Goal: Check status: Check status

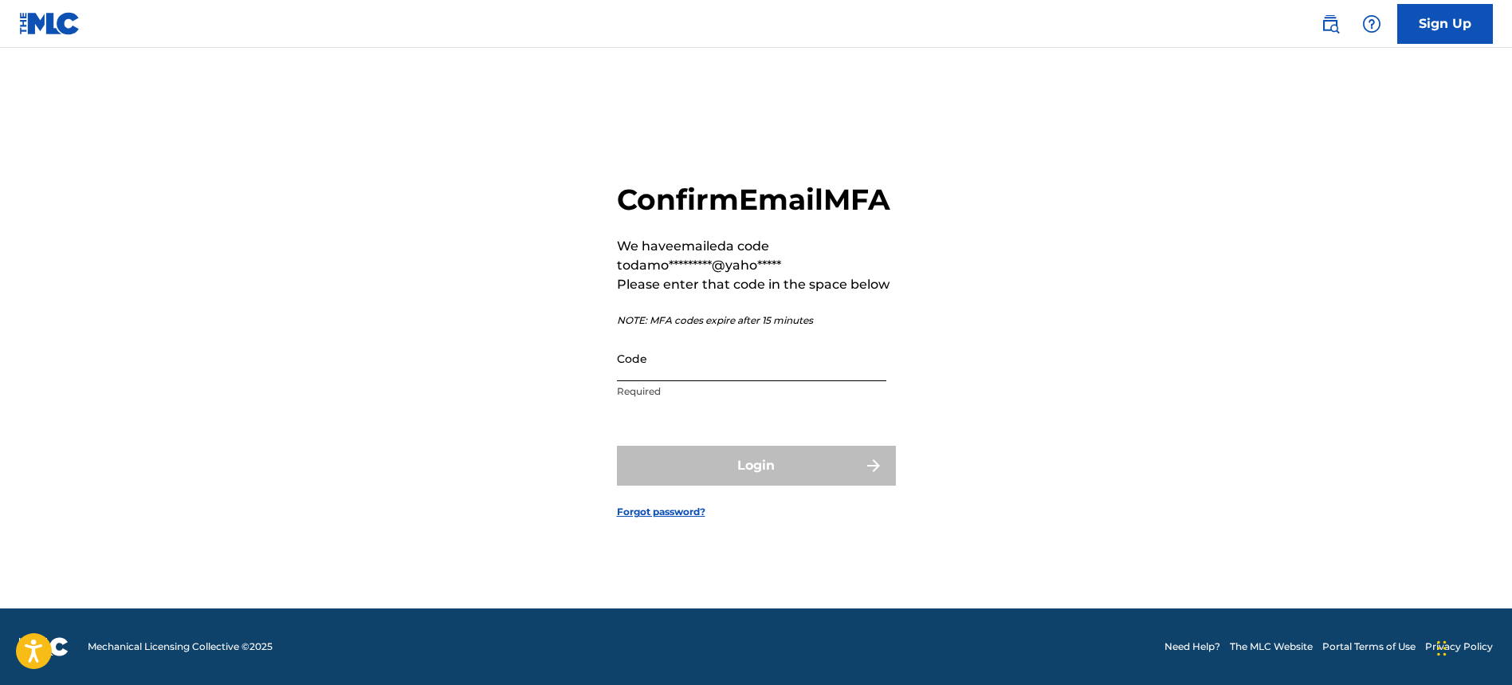
click at [704, 369] on input "Code" at bounding box center [751, 358] width 269 height 45
paste input "710953"
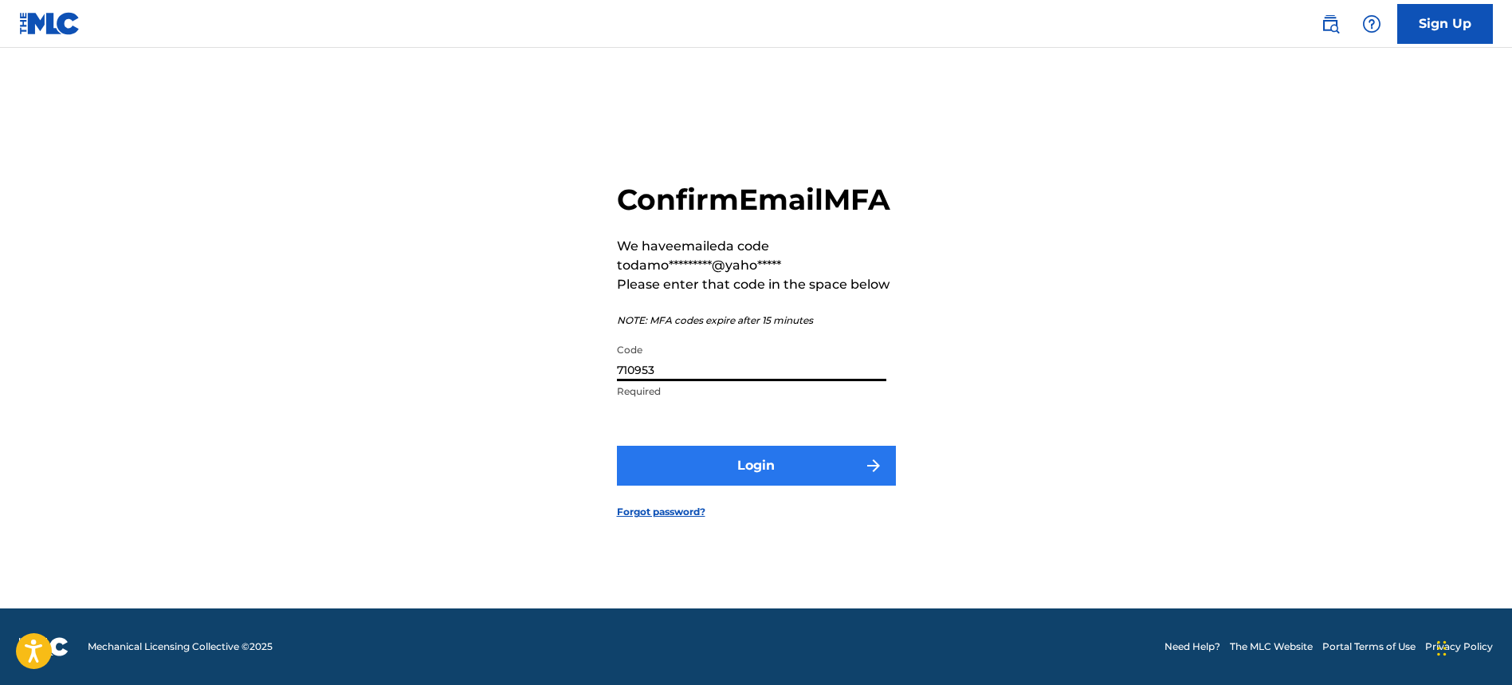
type input "710953"
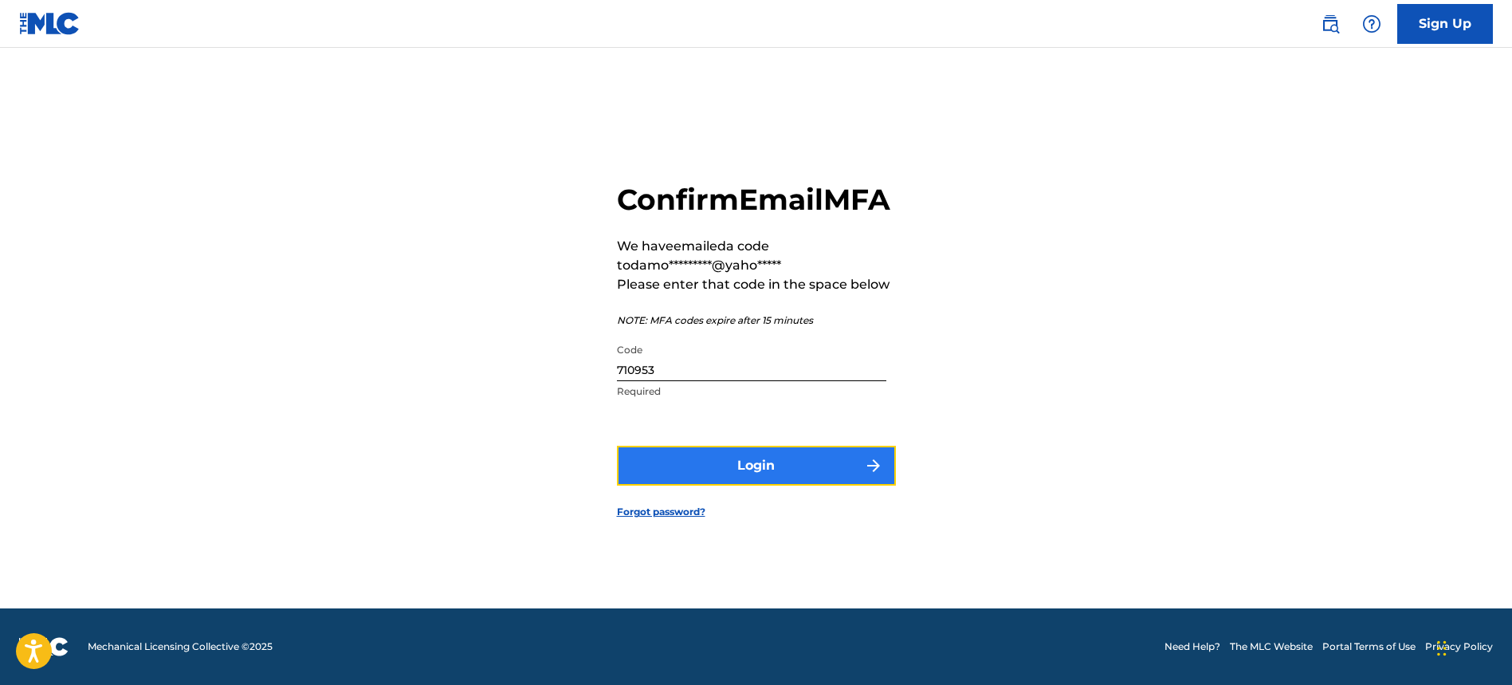
click at [758, 485] on button "Login" at bounding box center [756, 465] width 279 height 40
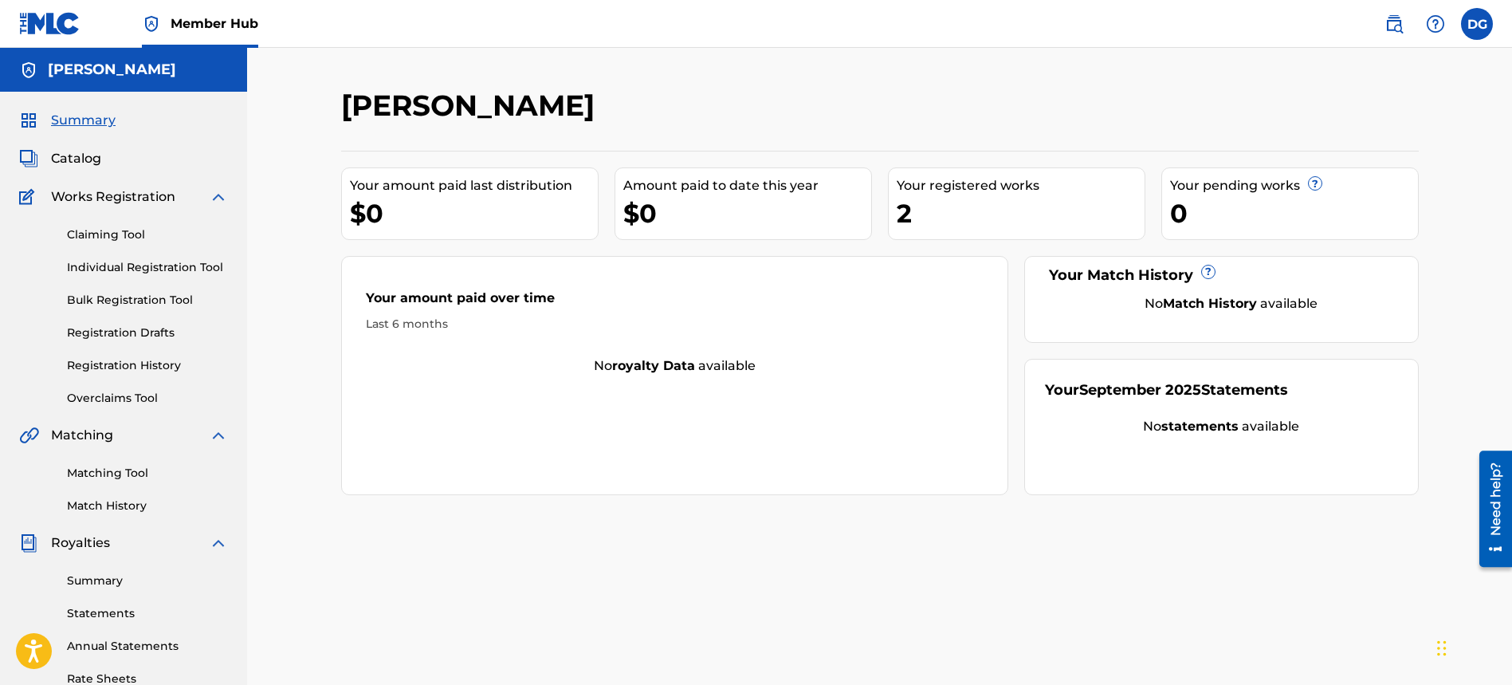
click at [120, 145] on div "Summary Catalog Works Registration Claiming Tool Individual Registration Tool B…" at bounding box center [123, 502] width 247 height 820
click at [77, 212] on div "Claiming Tool Individual Registration Tool Bulk Registration Tool Registration …" at bounding box center [123, 306] width 209 height 200
click at [98, 199] on span "Works Registration" at bounding box center [113, 196] width 124 height 19
click at [100, 165] on span "Catalog" at bounding box center [76, 158] width 50 height 19
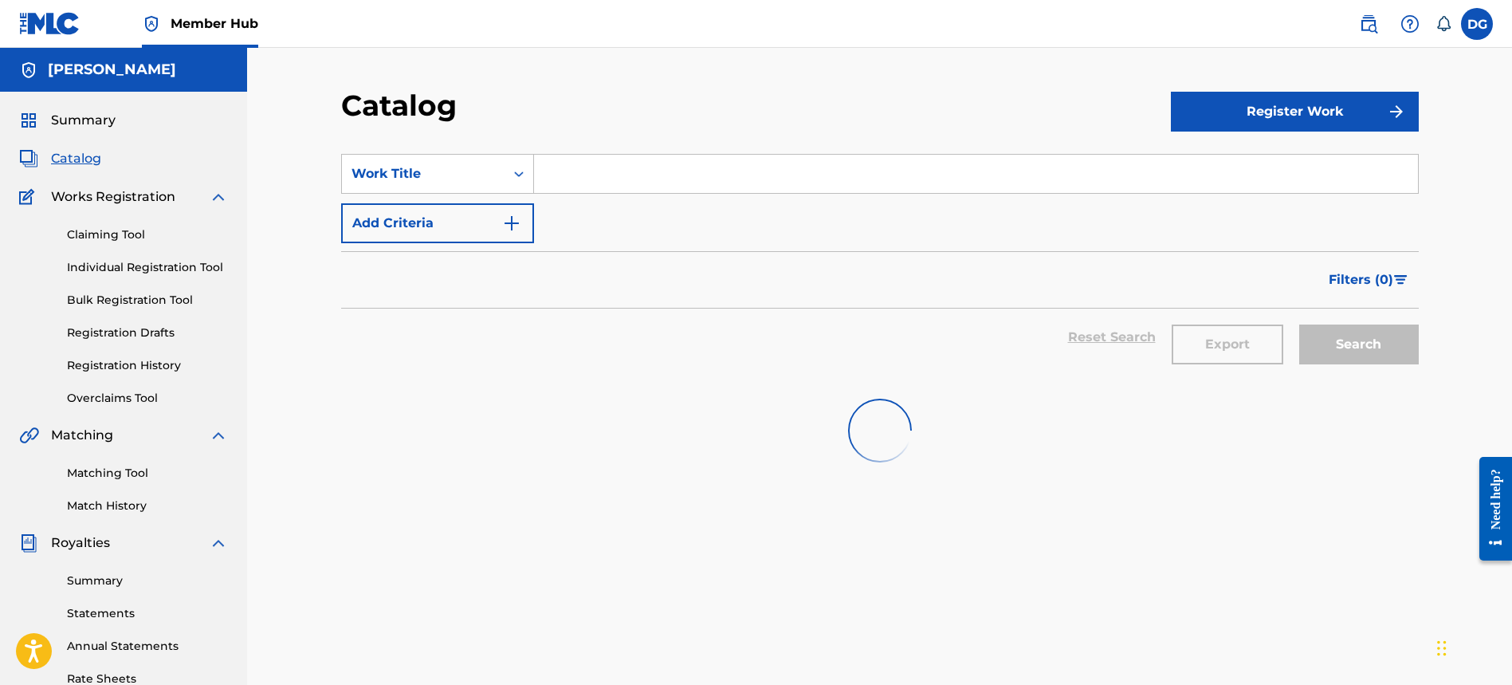
click at [116, 124] on div "Summary" at bounding box center [123, 120] width 209 height 19
click at [107, 128] on span "Summary" at bounding box center [83, 120] width 65 height 19
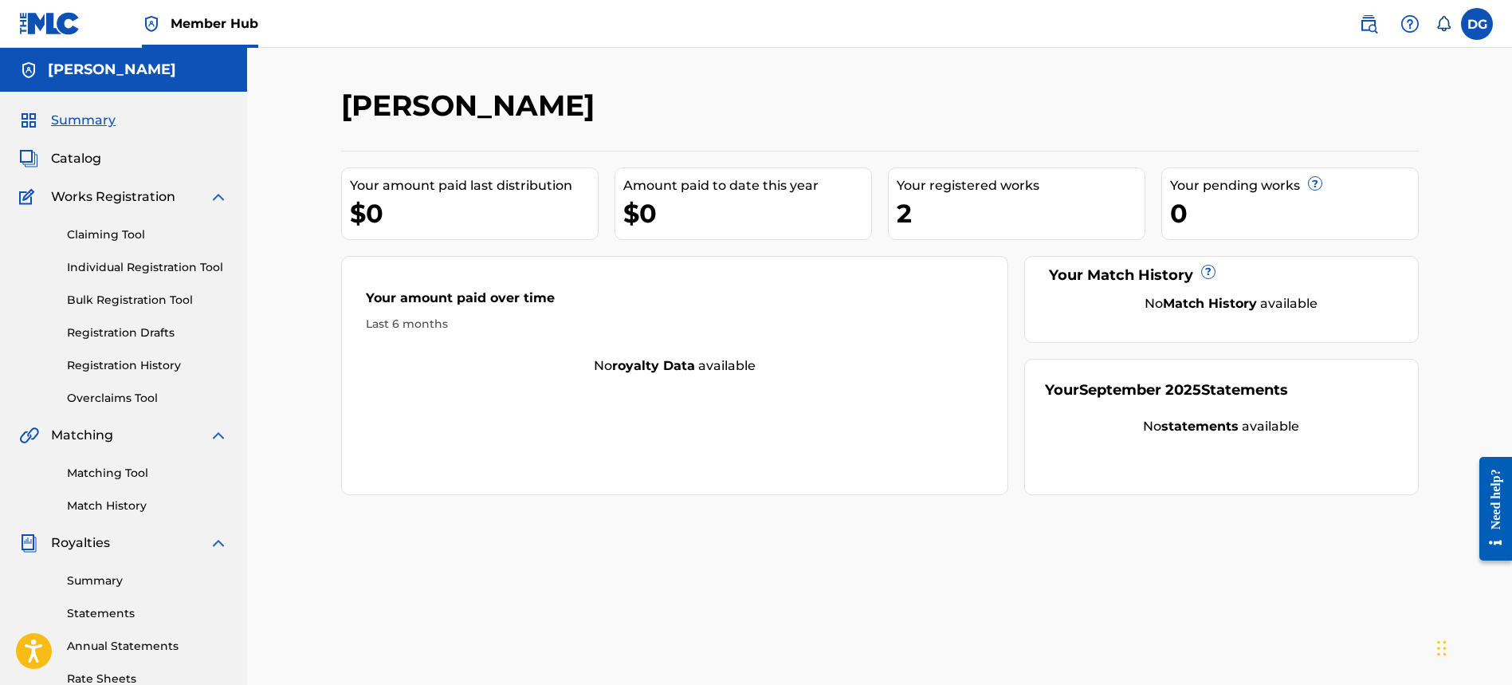
click at [76, 128] on span "Summary" at bounding box center [83, 120] width 65 height 19
click at [76, 159] on span "Catalog" at bounding box center [76, 158] width 50 height 19
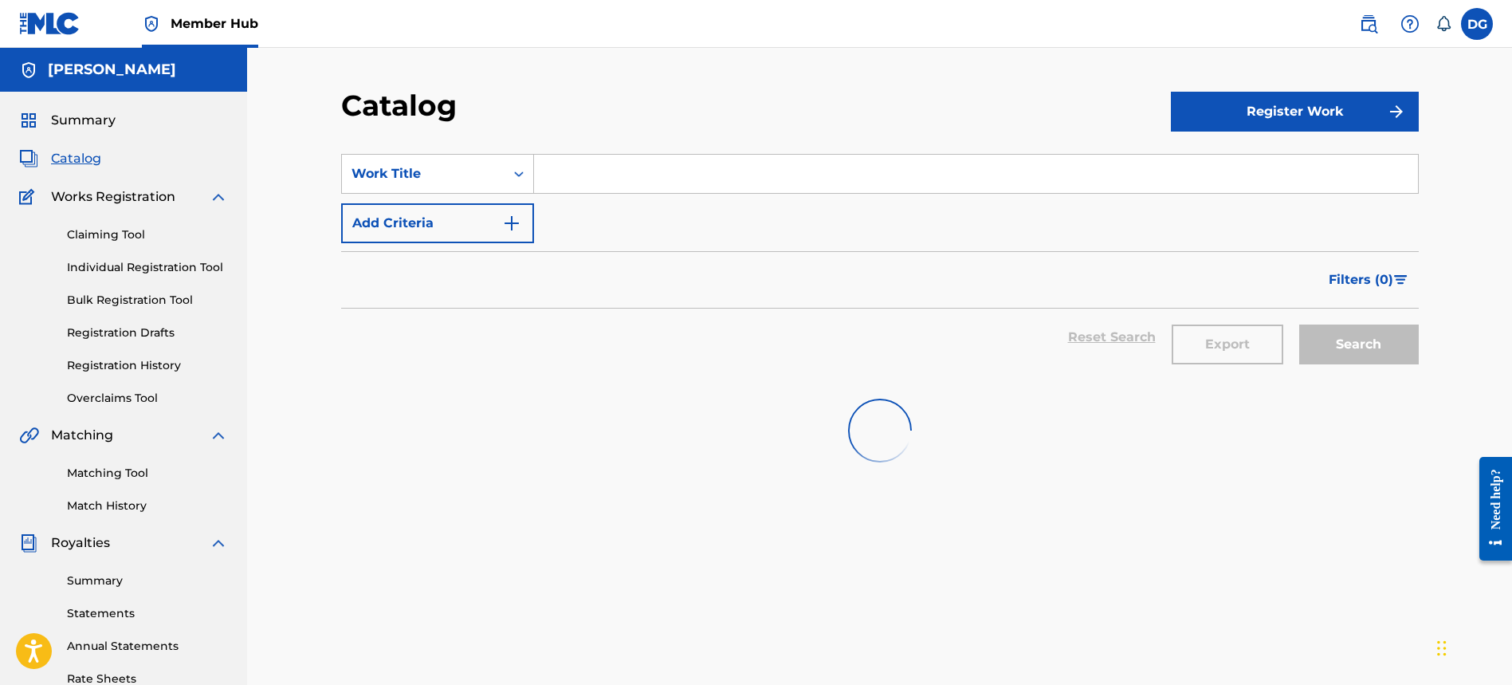
click at [103, 198] on span "Works Registration" at bounding box center [113, 196] width 124 height 19
click at [111, 241] on link "Claiming Tool" at bounding box center [147, 234] width 161 height 17
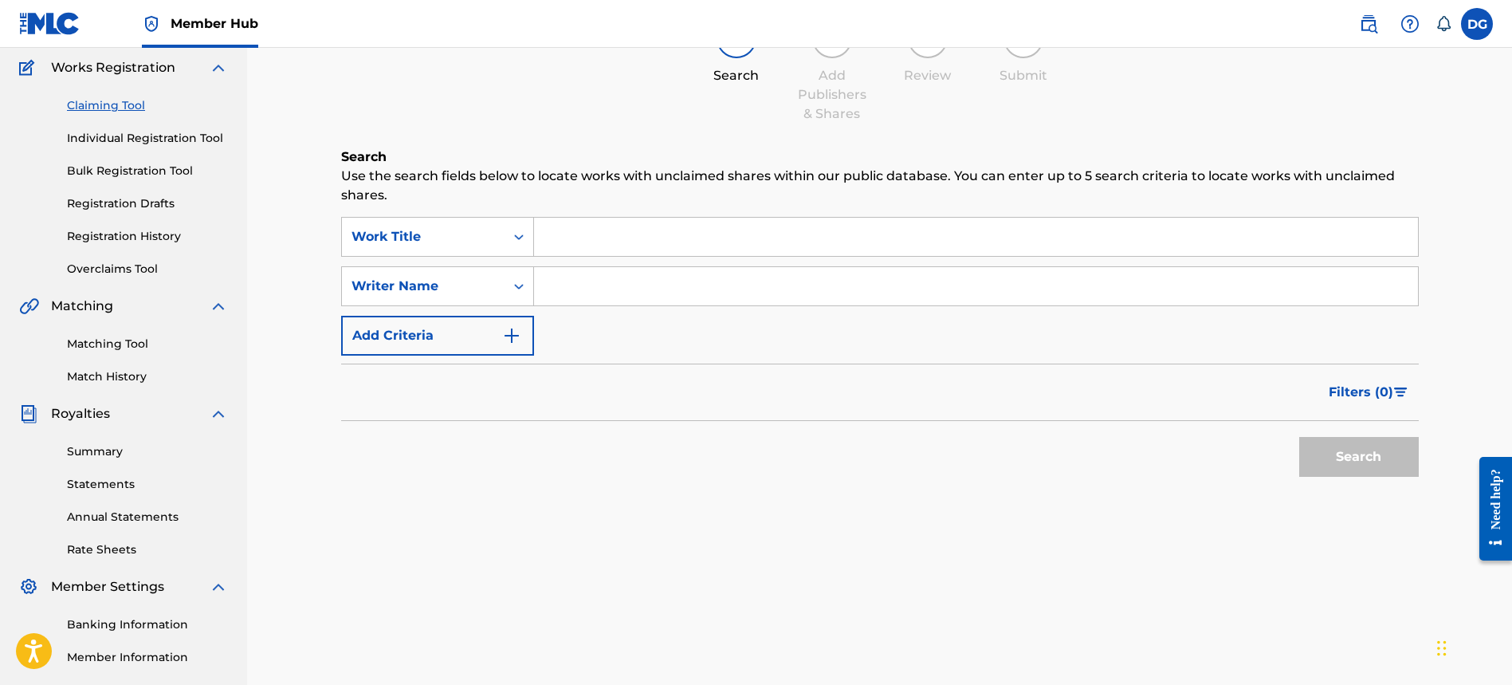
scroll to position [131, 0]
click at [135, 126] on div "Claiming Tool Individual Registration Tool Bulk Registration Tool Registration …" at bounding box center [123, 175] width 209 height 200
click at [135, 233] on link "Registration History" at bounding box center [147, 234] width 161 height 17
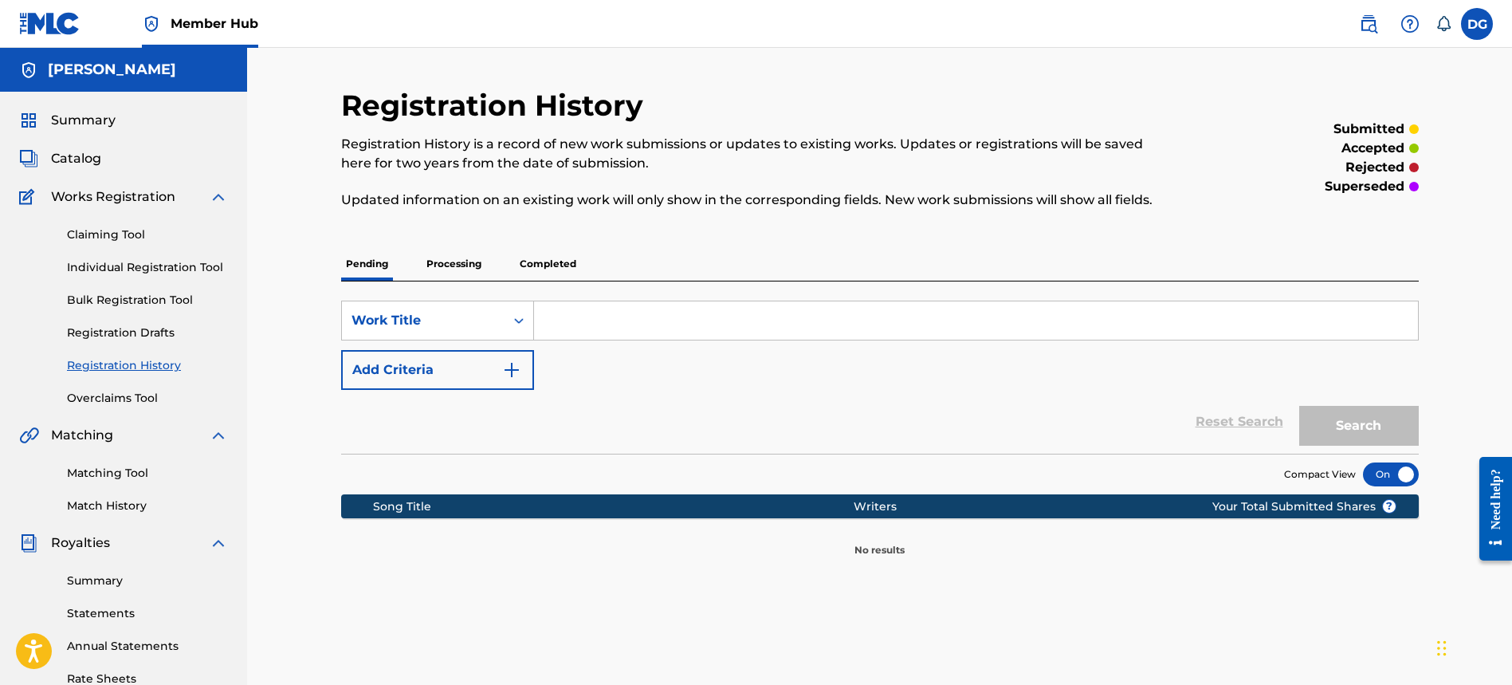
click at [509, 262] on div "Pending Processing Completed" at bounding box center [879, 263] width 1077 height 33
click at [538, 263] on p "Completed" at bounding box center [548, 263] width 66 height 33
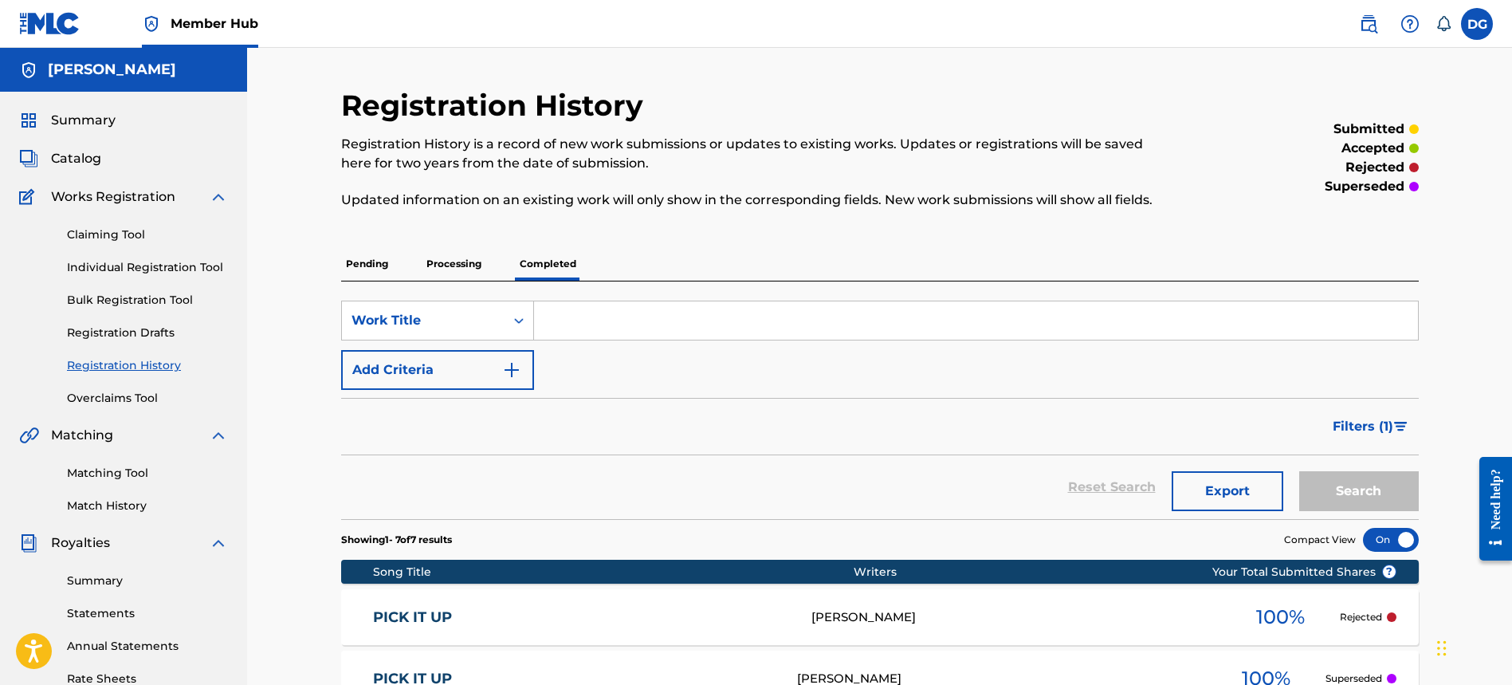
click at [440, 276] on p "Processing" at bounding box center [454, 263] width 65 height 33
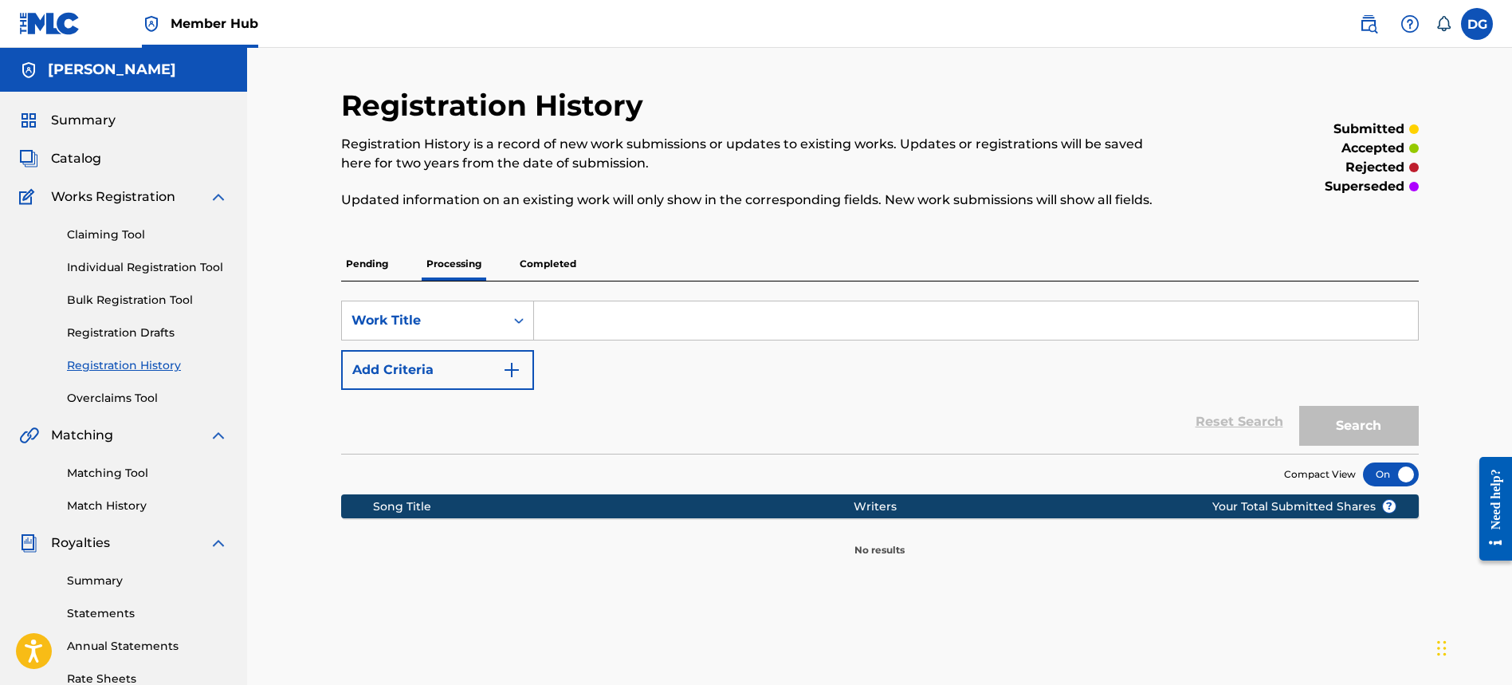
click at [393, 276] on div "Pending Processing Completed" at bounding box center [879, 263] width 1077 height 33
click at [393, 271] on div "Pending Processing Completed" at bounding box center [879, 263] width 1077 height 33
click at [350, 269] on p "Pending" at bounding box center [367, 263] width 52 height 33
click at [536, 253] on p "Completed" at bounding box center [548, 263] width 66 height 33
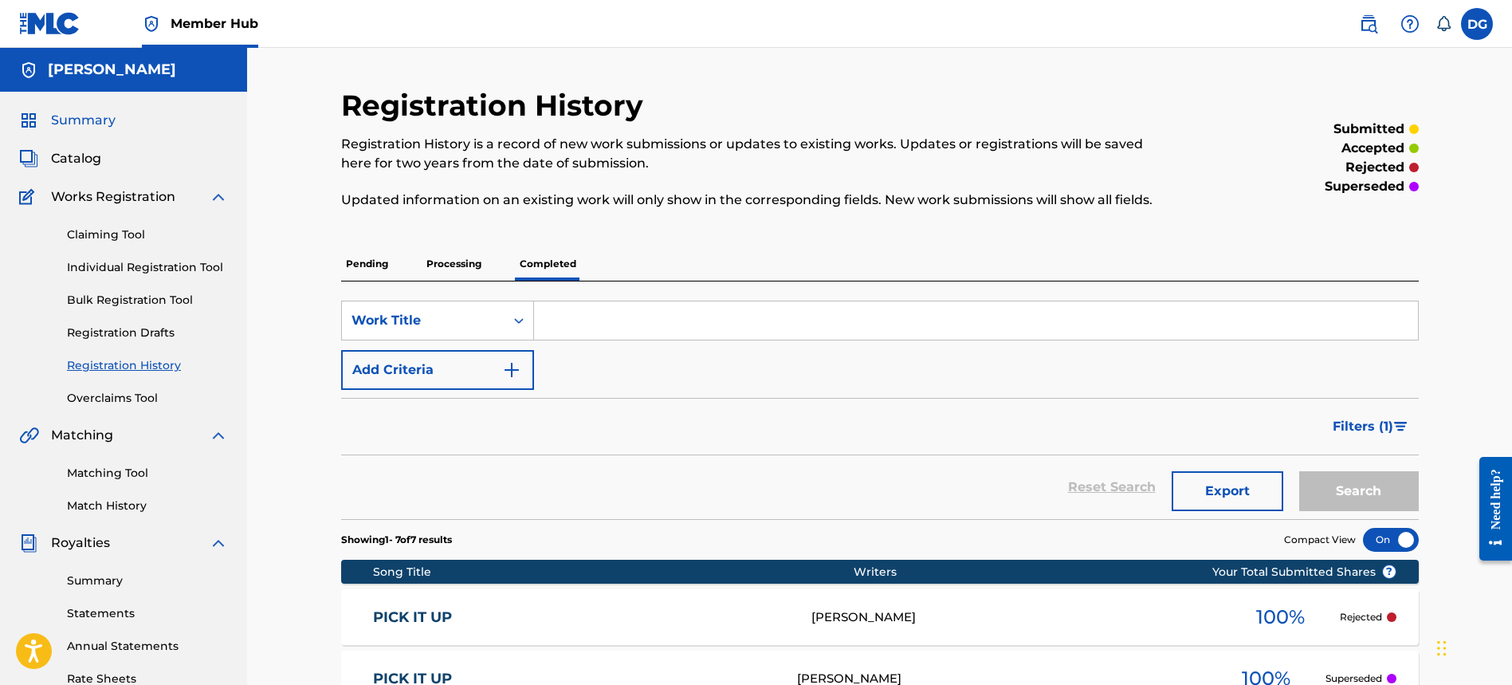
click at [81, 129] on span "Summary" at bounding box center [83, 120] width 65 height 19
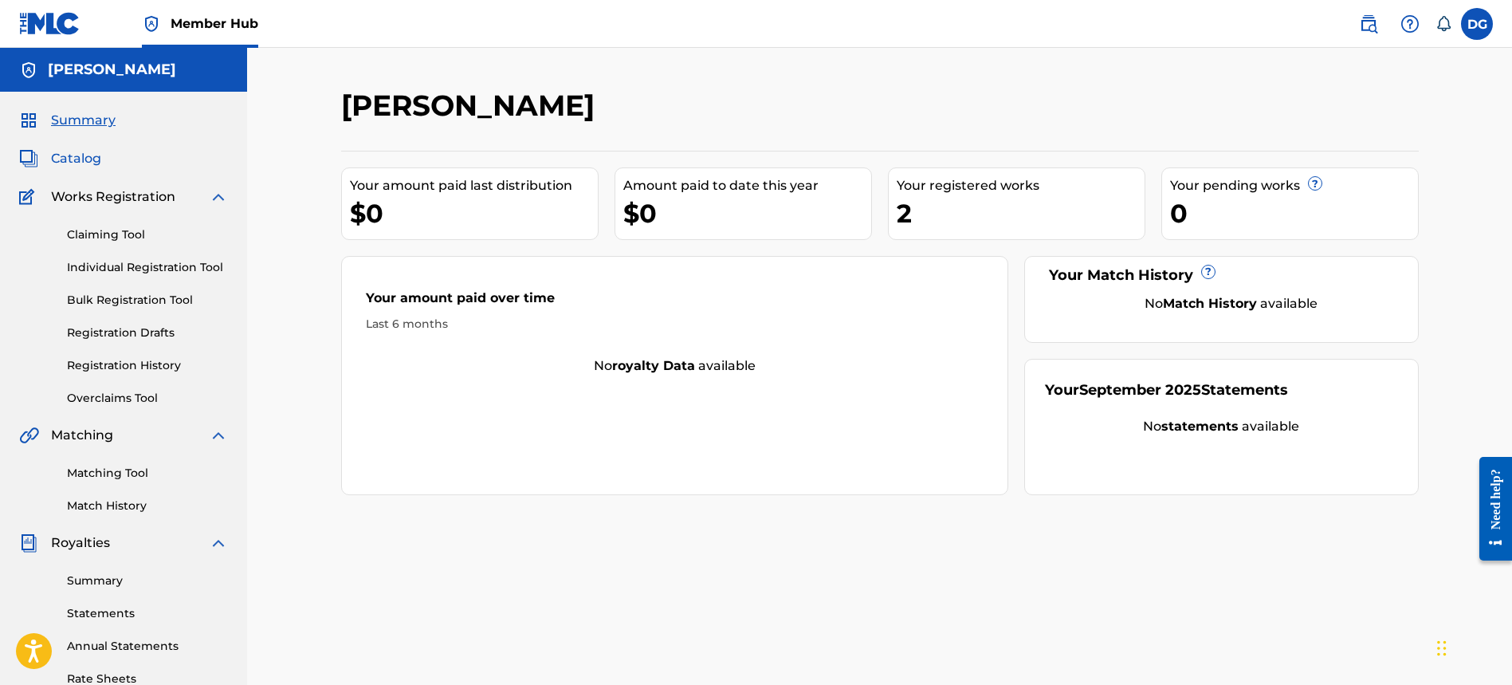
click at [85, 163] on span "Catalog" at bounding box center [76, 158] width 50 height 19
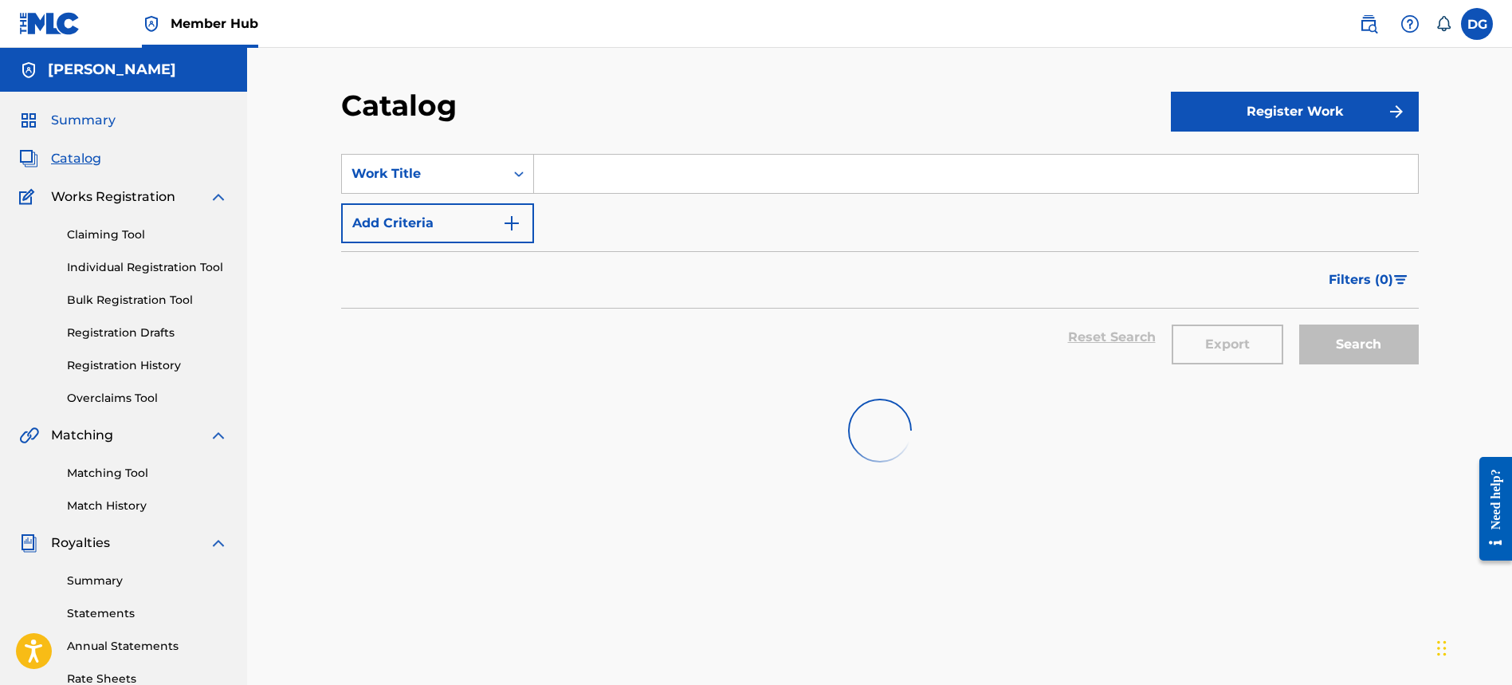
click at [96, 129] on span "Summary" at bounding box center [83, 120] width 65 height 19
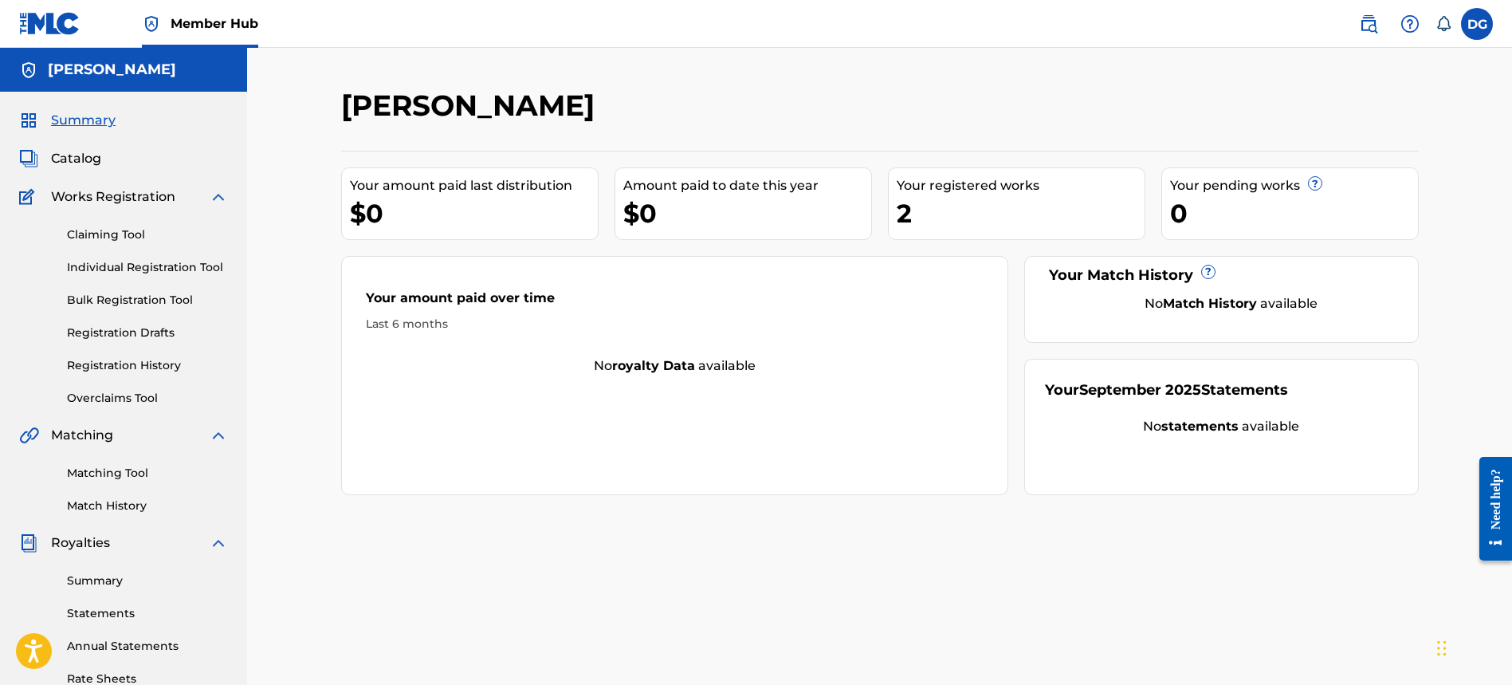
click at [925, 195] on div "2" at bounding box center [1021, 213] width 248 height 36
click at [940, 190] on div "Your registered works" at bounding box center [1021, 185] width 248 height 19
click at [110, 150] on div "Catalog" at bounding box center [123, 158] width 209 height 19
click at [58, 150] on span "Catalog" at bounding box center [76, 158] width 50 height 19
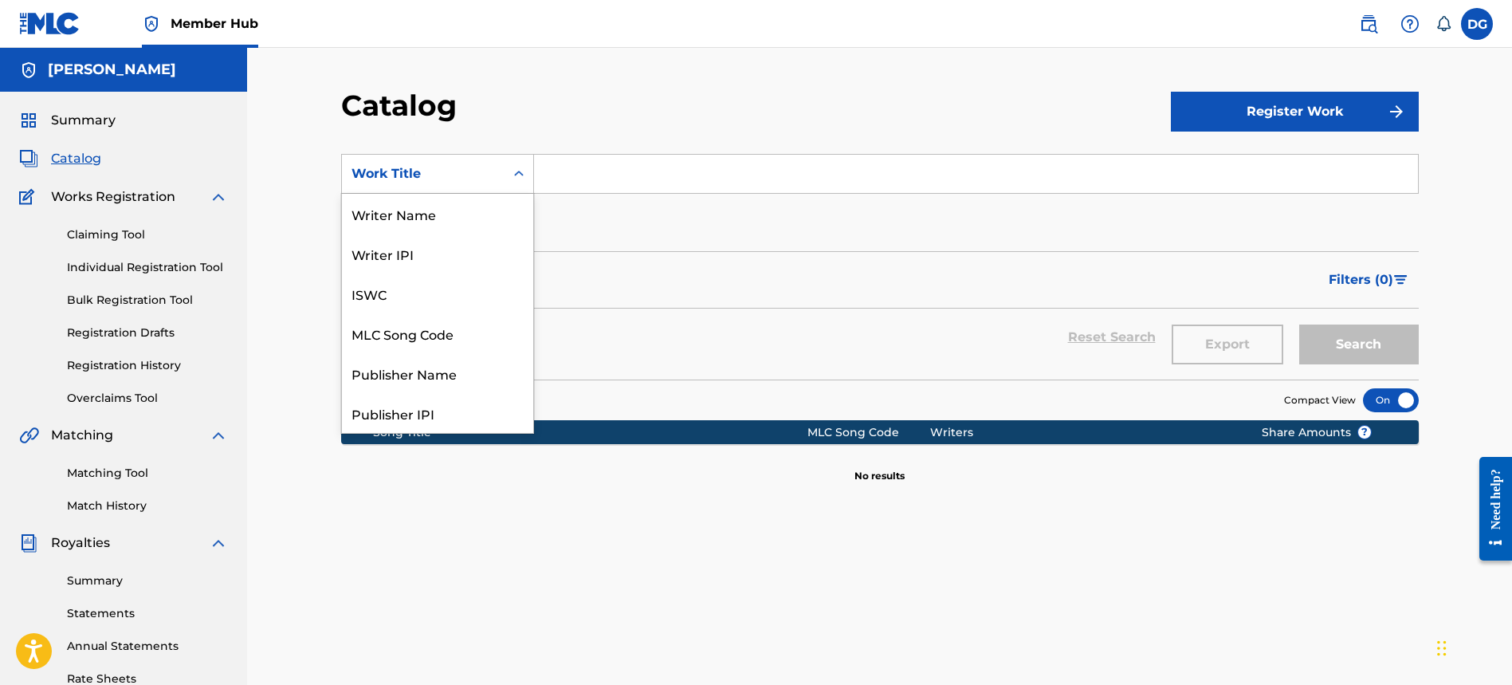
click at [469, 156] on div "Work Title" at bounding box center [437, 174] width 193 height 40
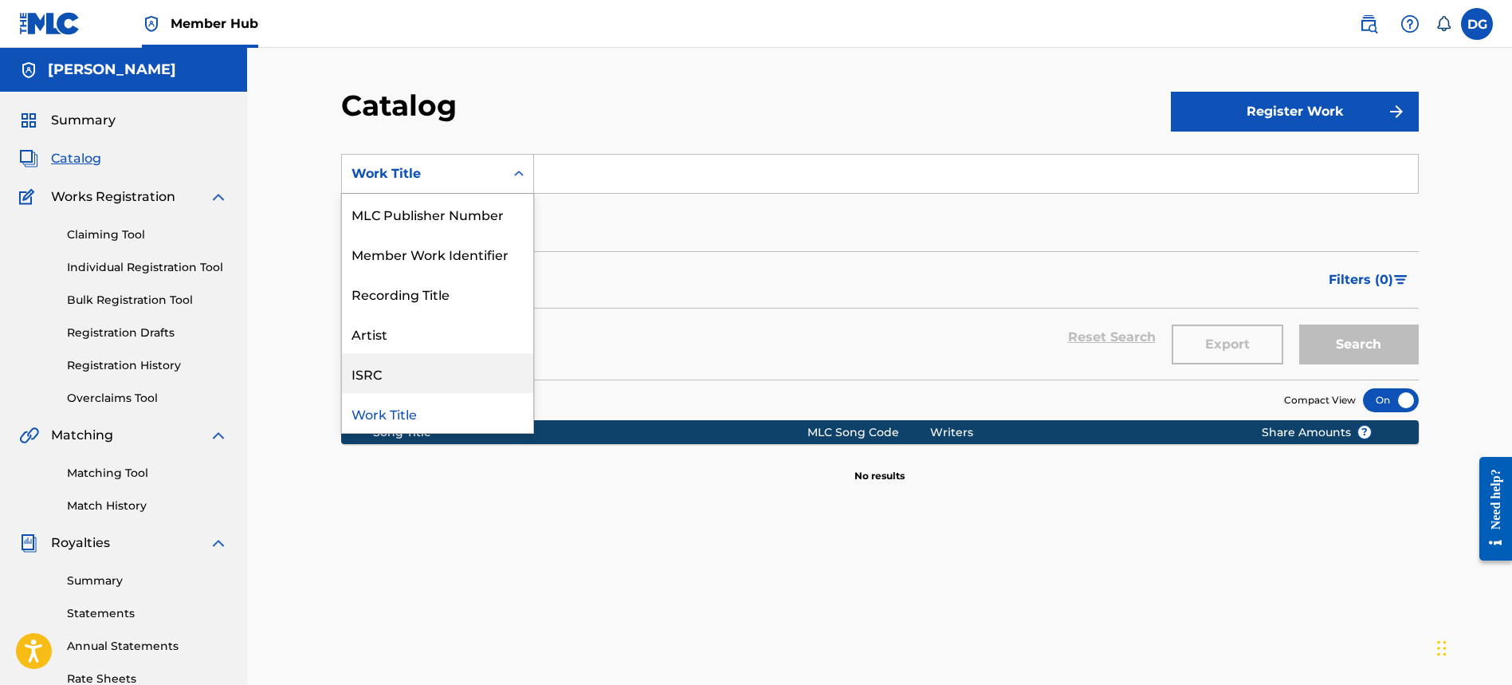
click at [787, 339] on div "Reset Search Export Search" at bounding box center [879, 336] width 1077 height 57
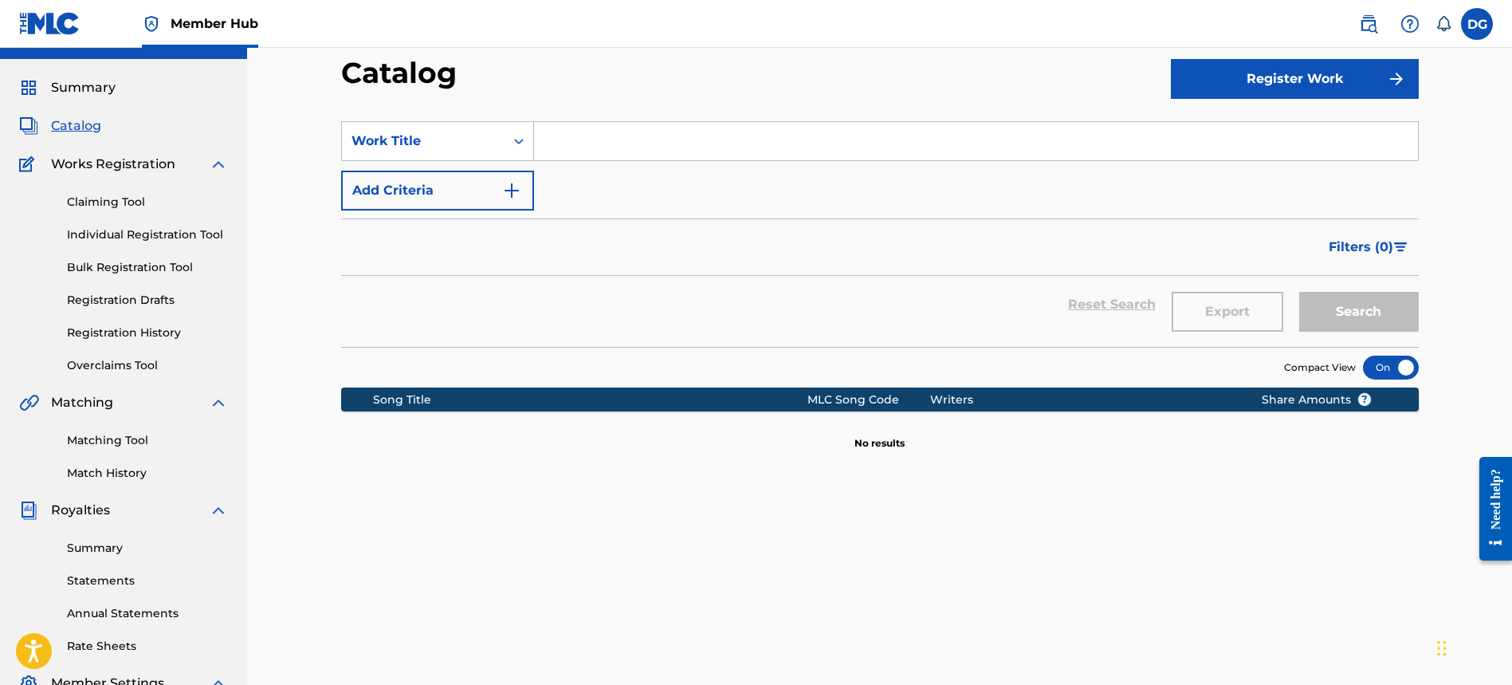
scroll to position [0, 0]
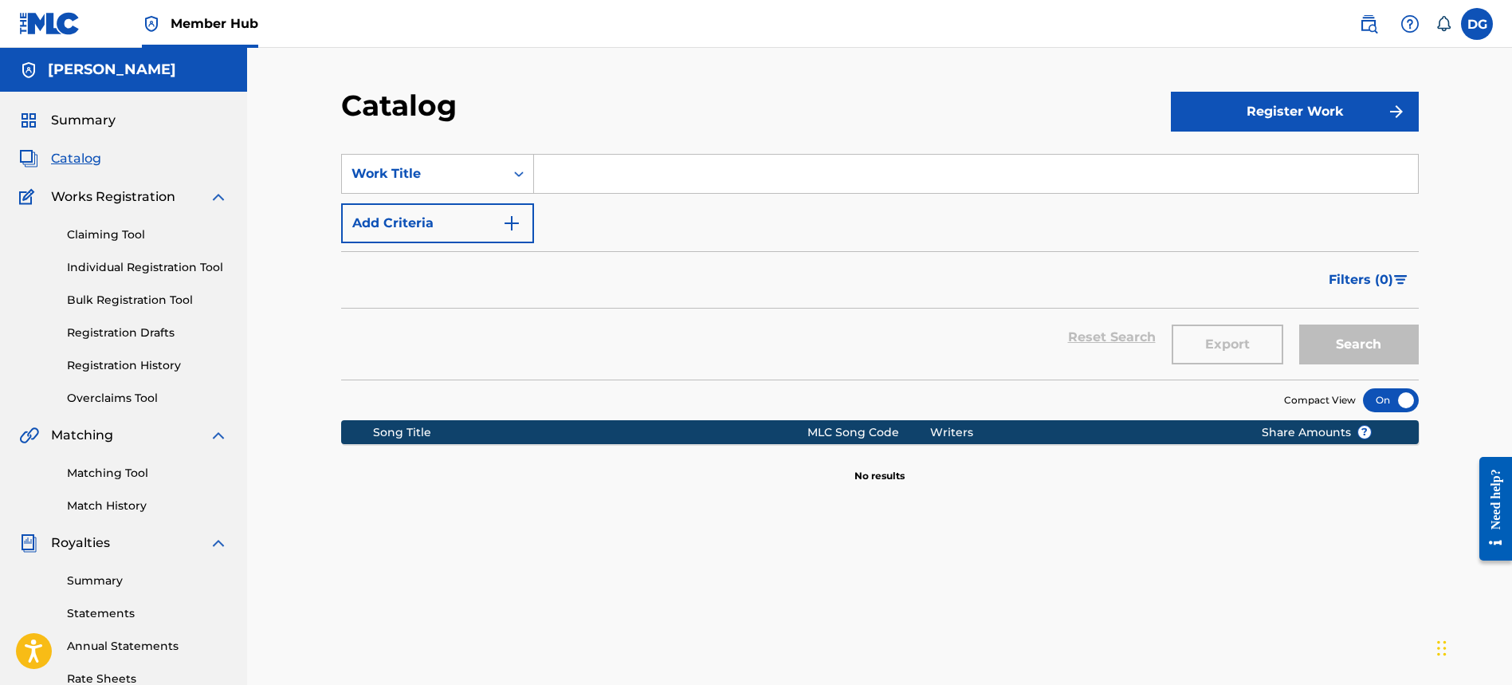
click at [94, 158] on span "Catalog" at bounding box center [76, 158] width 50 height 19
click at [84, 121] on span "Summary" at bounding box center [83, 120] width 65 height 19
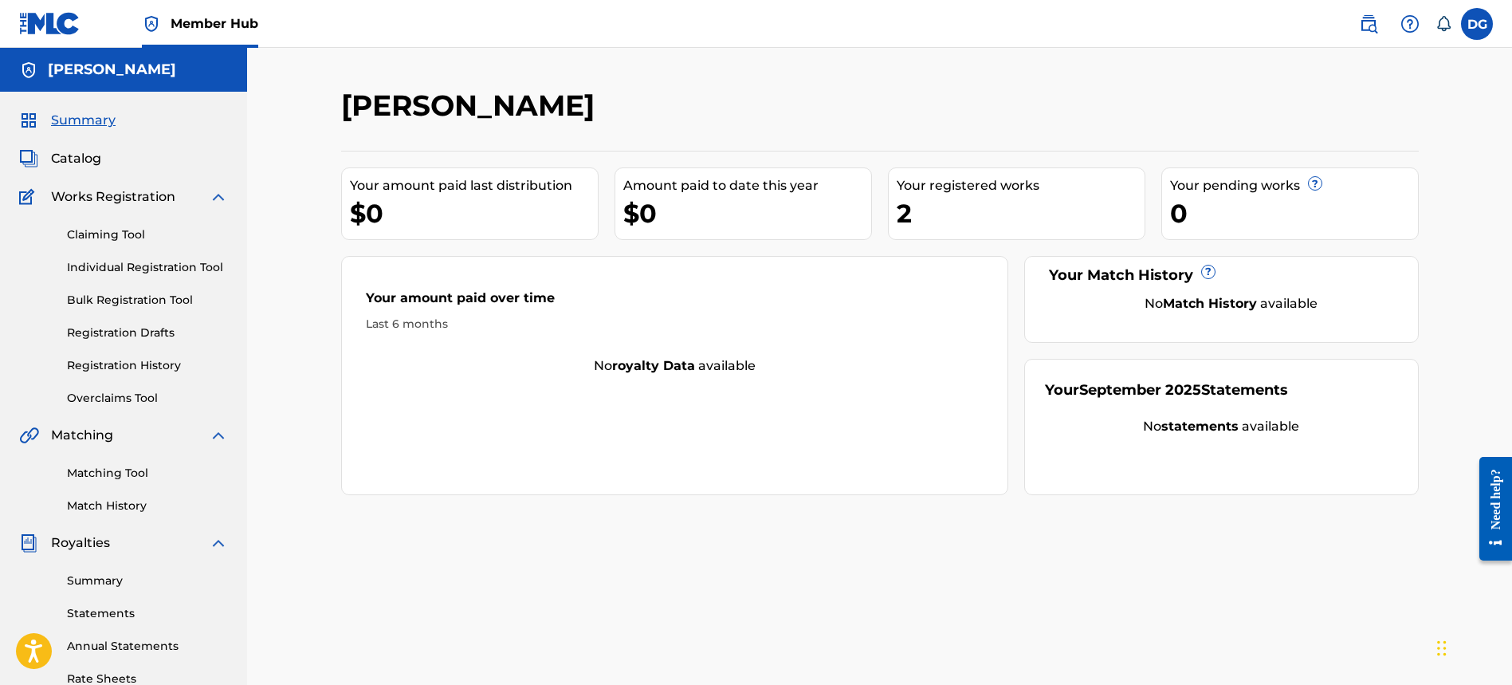
click at [890, 203] on div "Your registered works 2" at bounding box center [1016, 203] width 257 height 73
click at [909, 208] on div "2" at bounding box center [1021, 213] width 248 height 36
click at [101, 161] on div "Catalog" at bounding box center [123, 158] width 209 height 19
click at [86, 161] on span "Catalog" at bounding box center [76, 158] width 50 height 19
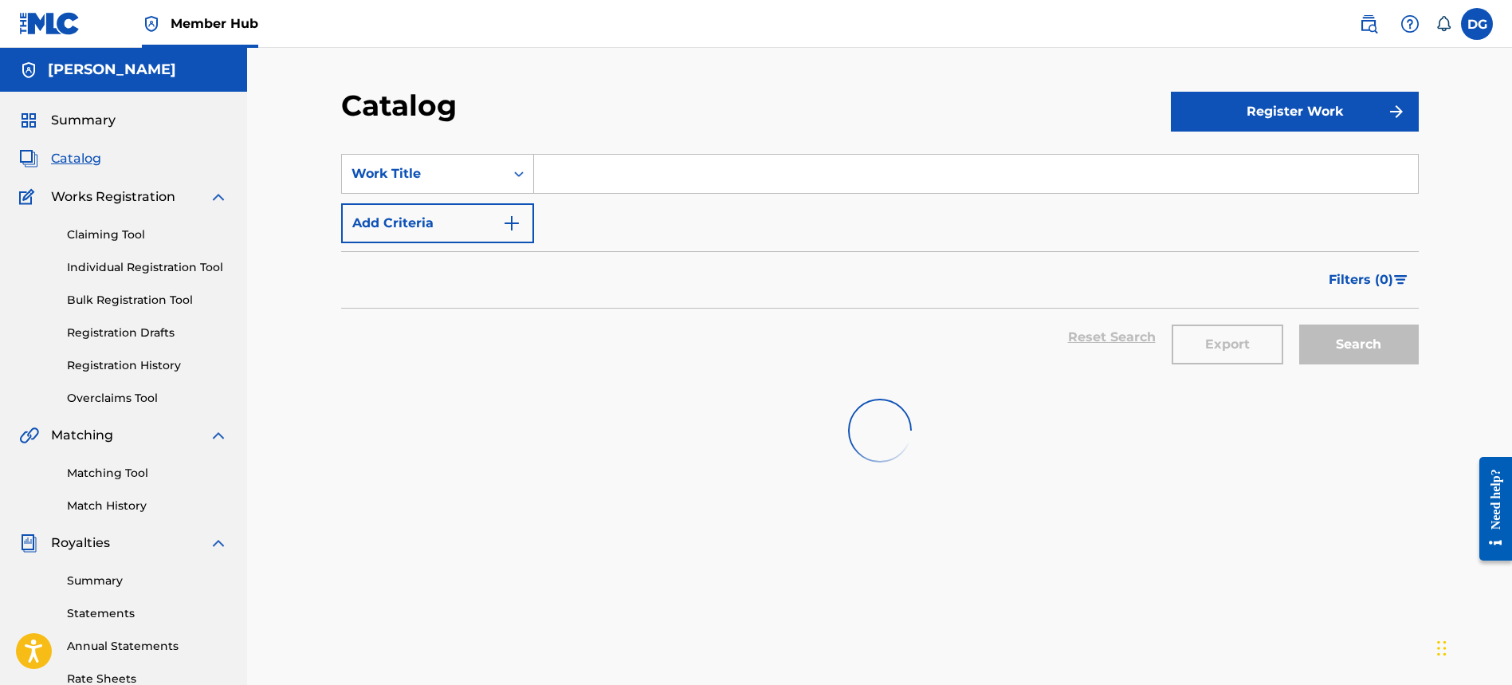
click at [435, 143] on section "SearchWithCriteriaadeae871-0360-4ccf-90c0-93a327f0b389 Work Title Add Criteria …" at bounding box center [879, 257] width 1077 height 245
click at [445, 167] on div "Work Title" at bounding box center [422, 173] width 143 height 19
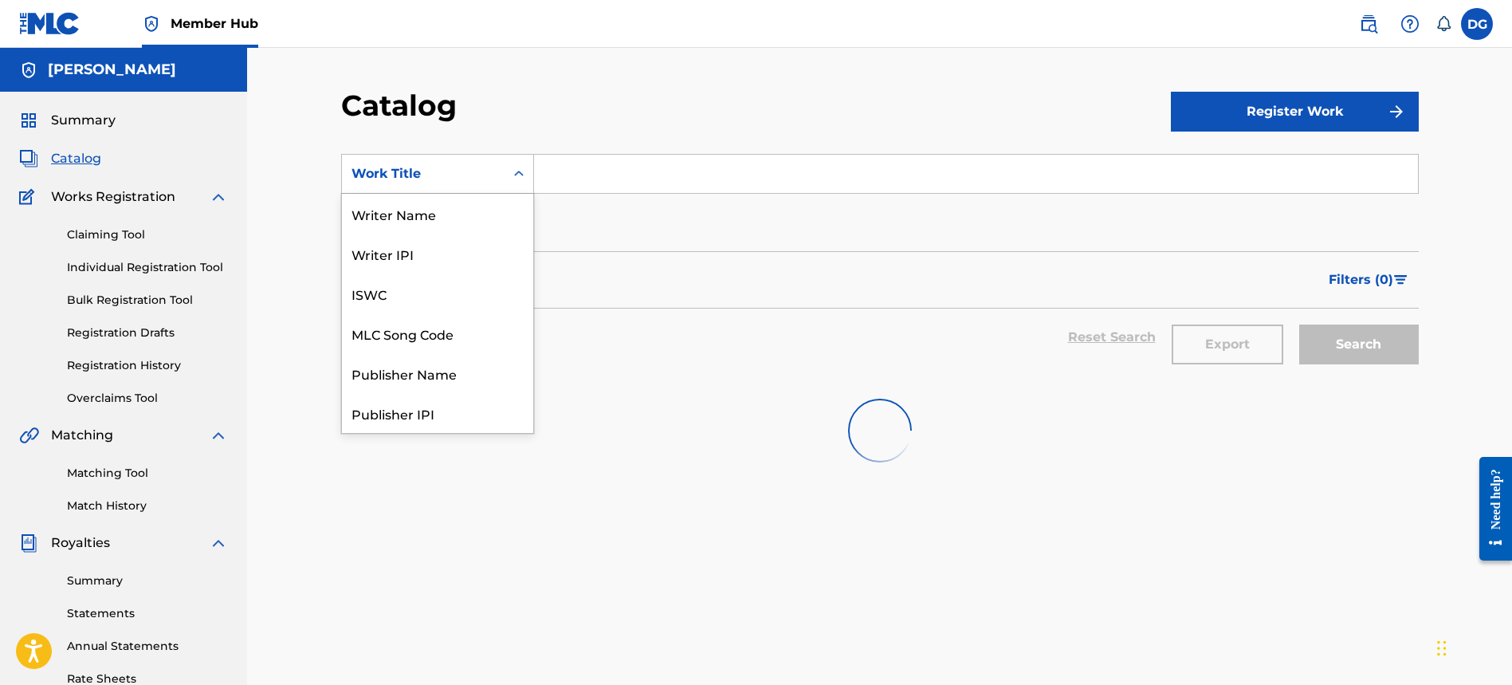
scroll to position [239, 0]
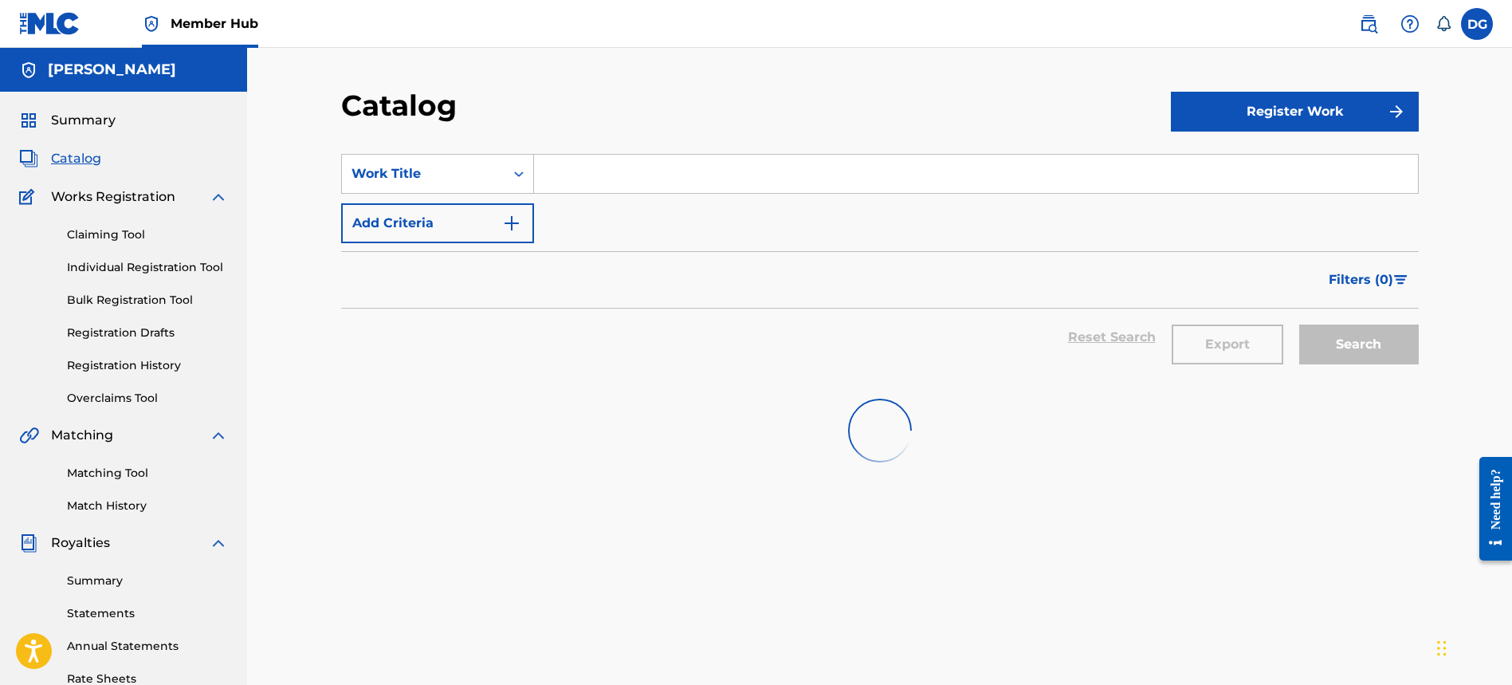
click at [445, 167] on div "Work Title" at bounding box center [422, 173] width 143 height 19
click at [481, 237] on button "Add Criteria" at bounding box center [437, 223] width 193 height 40
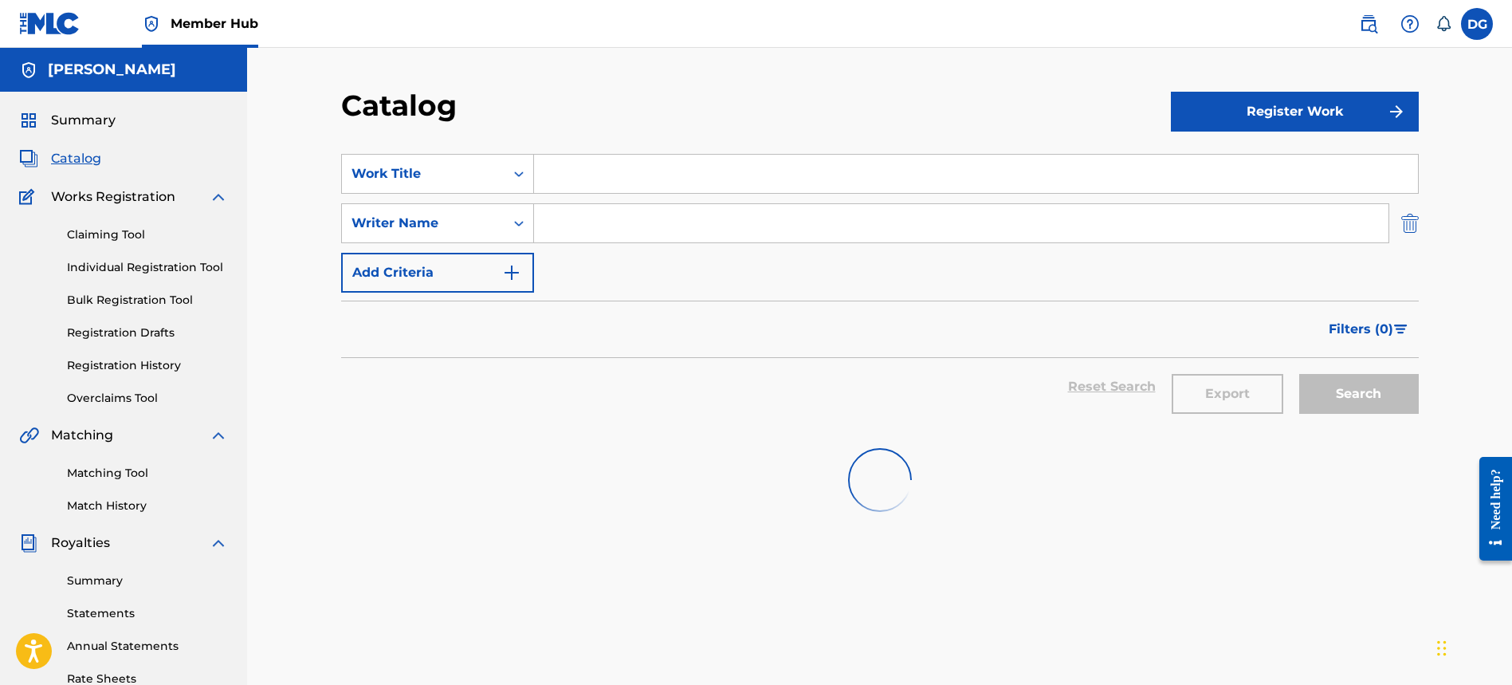
drag, startPoint x: 1415, startPoint y: 229, endPoint x: 1399, endPoint y: 226, distance: 16.9
click at [1415, 230] on img "Search Form" at bounding box center [1410, 223] width 18 height 40
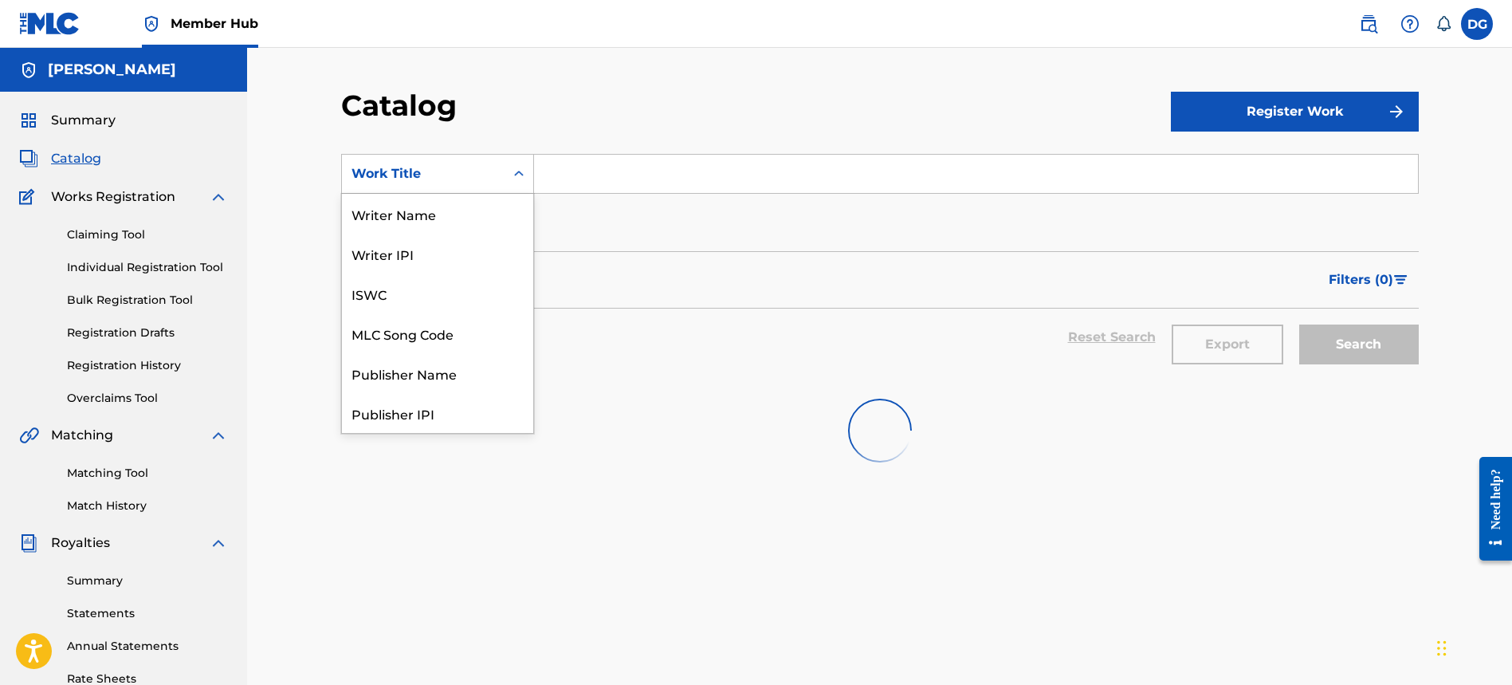
click at [453, 175] on div "Work Title" at bounding box center [422, 173] width 143 height 19
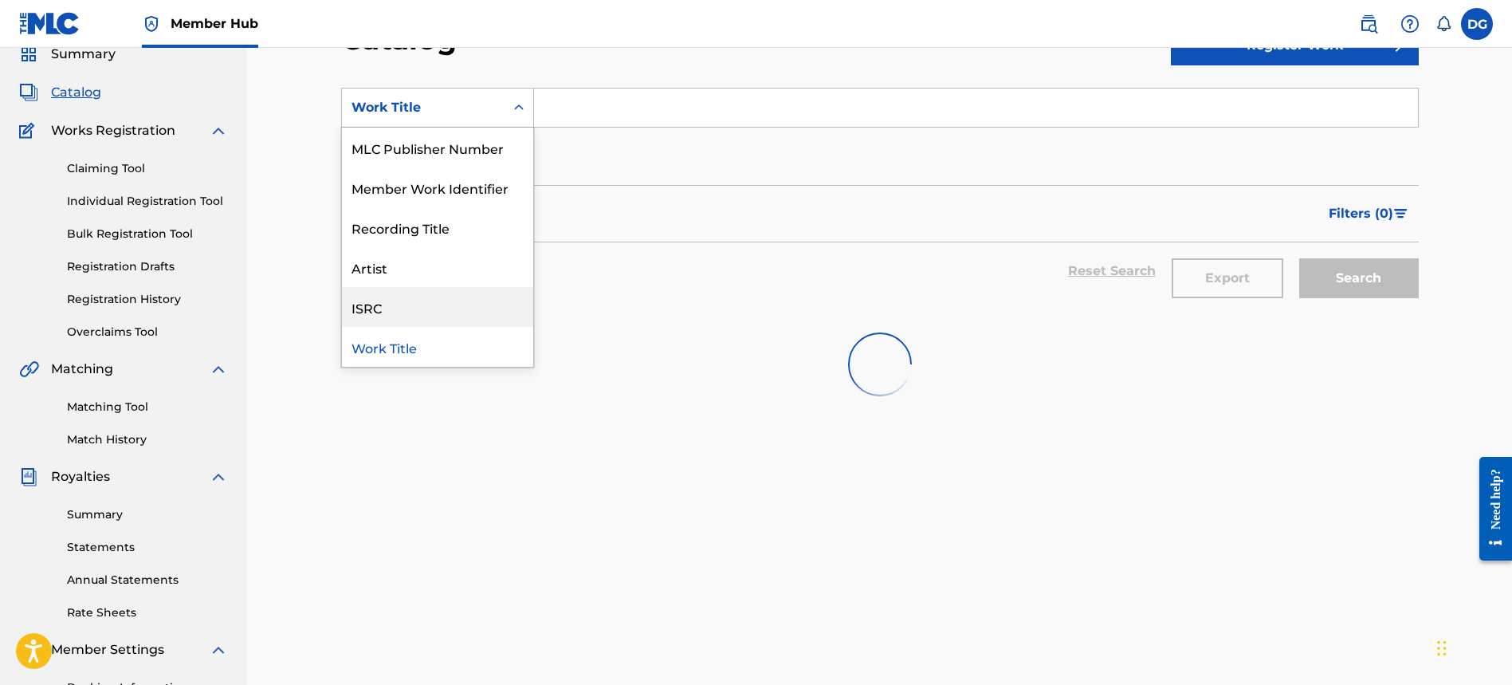
scroll to position [0, 0]
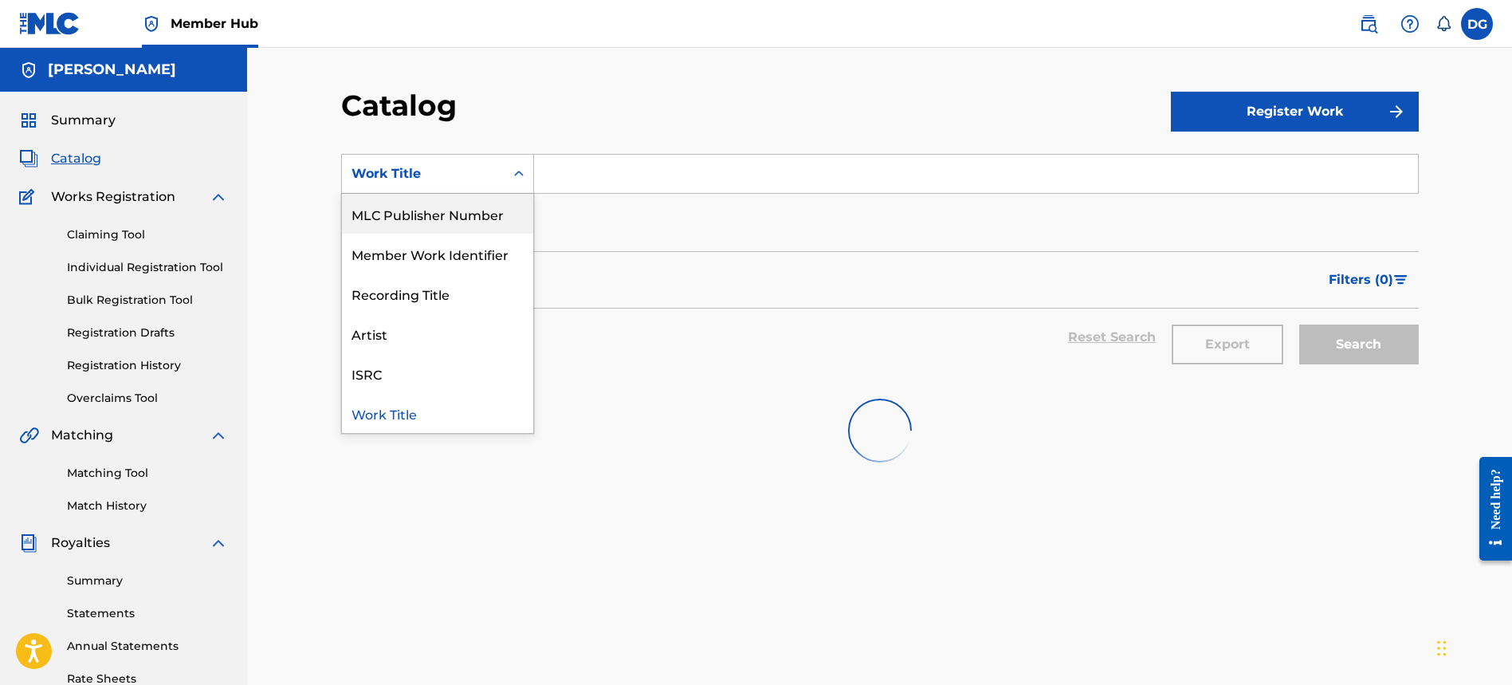
click at [462, 222] on div "MLC Publisher Number" at bounding box center [437, 214] width 191 height 40
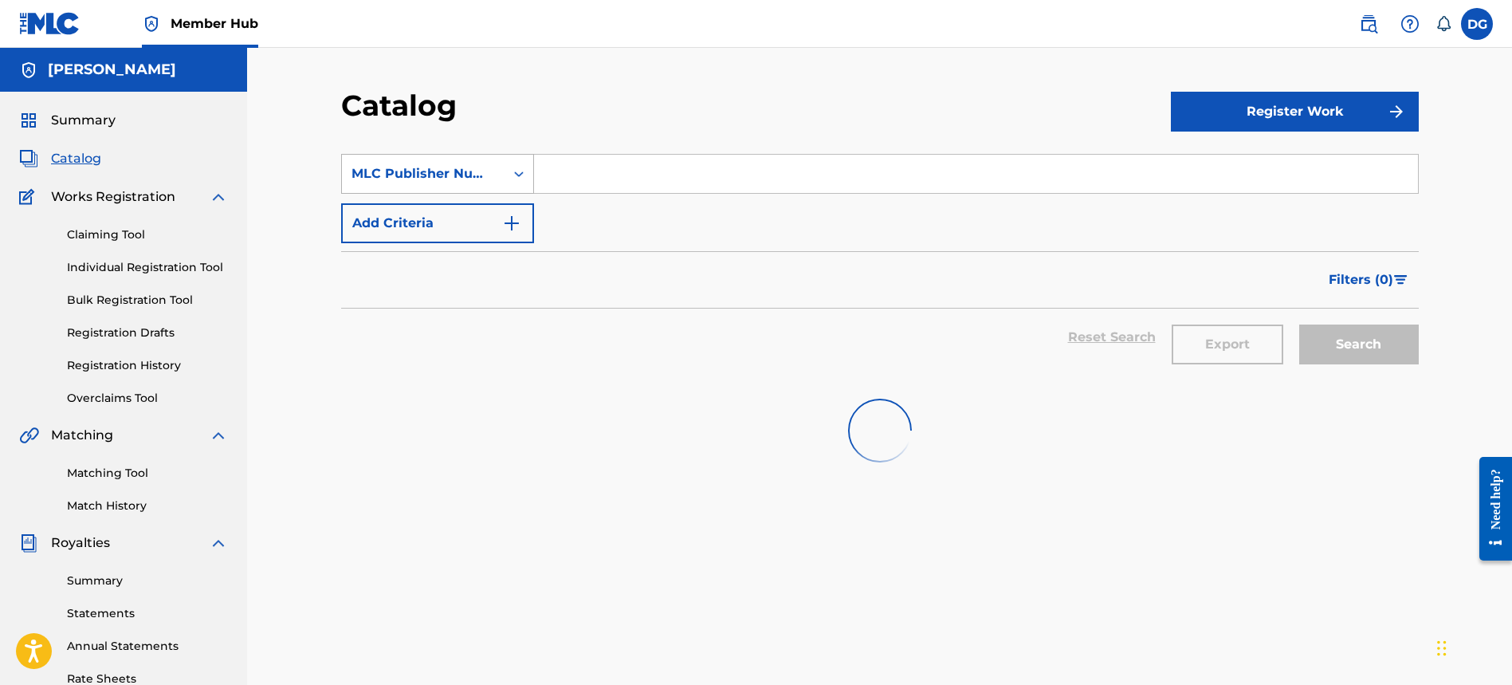
drag, startPoint x: 425, startPoint y: 172, endPoint x: 429, endPoint y: 188, distance: 16.4
click at [425, 172] on div "MLC Publisher Number" at bounding box center [422, 173] width 143 height 19
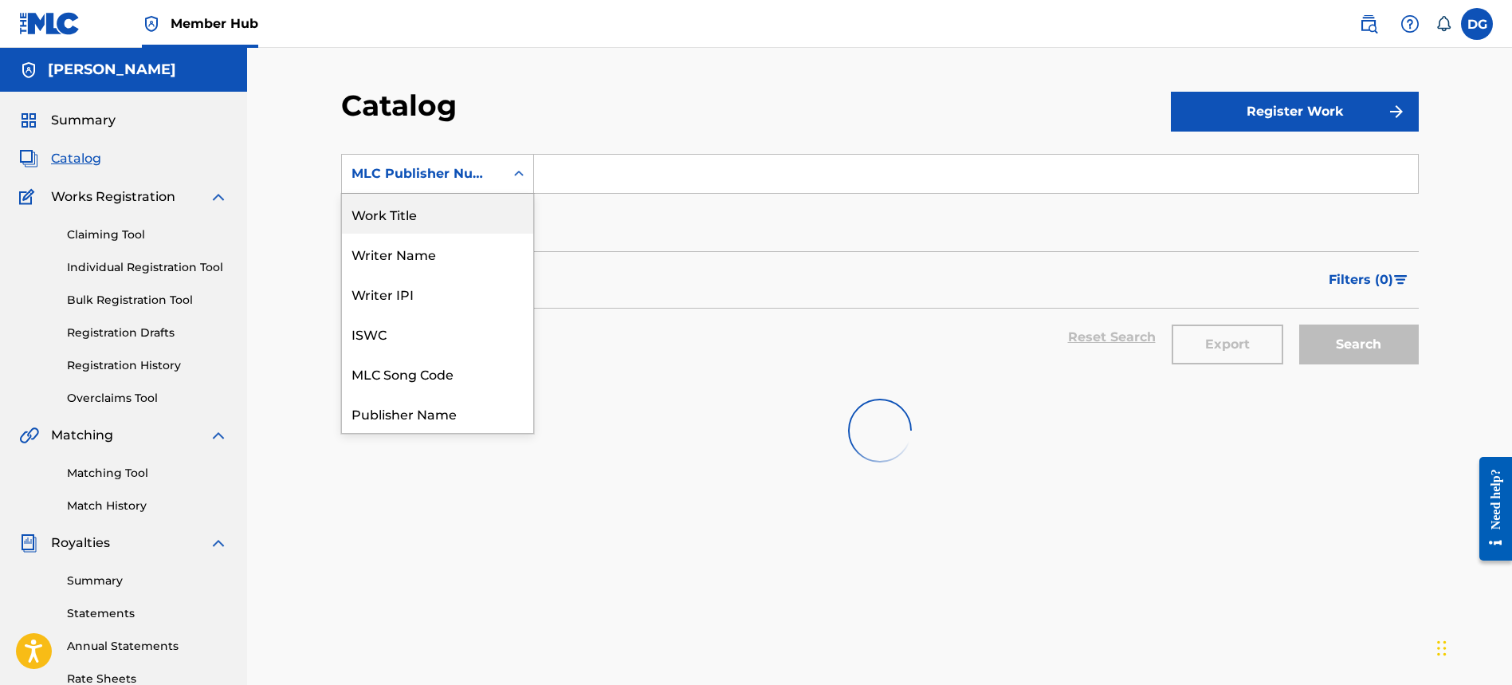
click at [445, 230] on div "Work Title" at bounding box center [437, 214] width 191 height 40
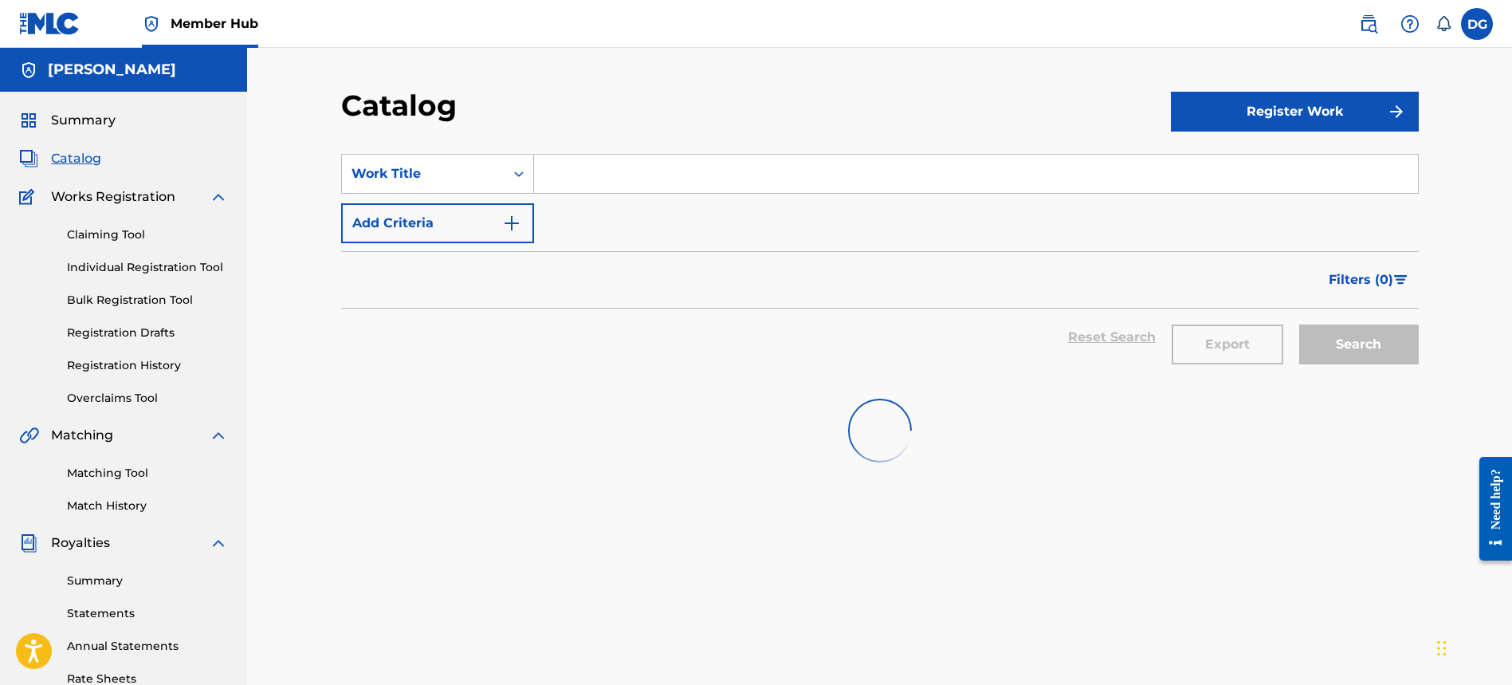
click at [119, 249] on div "Claiming Tool Individual Registration Tool Bulk Registration Tool Registration …" at bounding box center [123, 306] width 209 height 200
click at [152, 287] on div "Claiming Tool Individual Registration Tool Bulk Registration Tool Registration …" at bounding box center [123, 306] width 209 height 200
click at [181, 257] on div "Claiming Tool Individual Registration Tool Bulk Registration Tool Registration …" at bounding box center [123, 306] width 209 height 200
click at [124, 230] on link "Claiming Tool" at bounding box center [147, 234] width 161 height 17
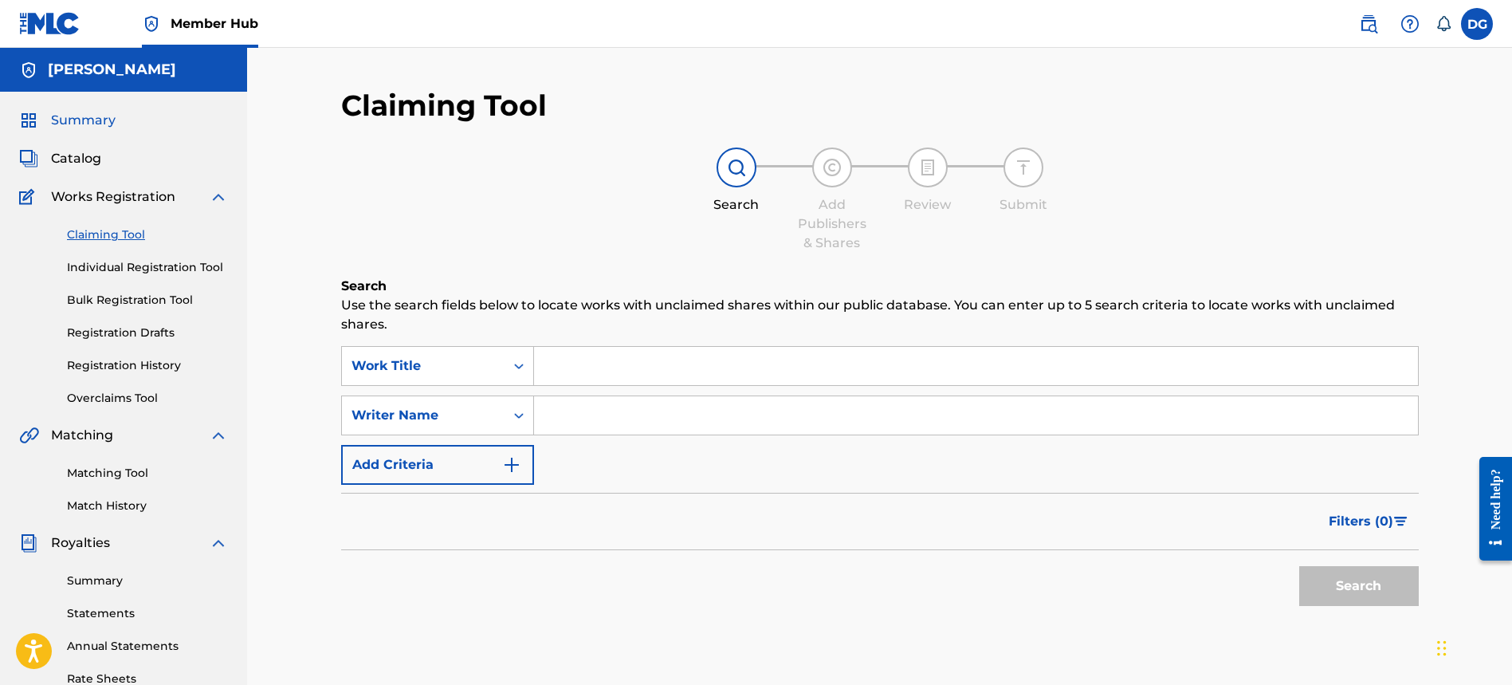
click at [66, 113] on span "Summary" at bounding box center [83, 120] width 65 height 19
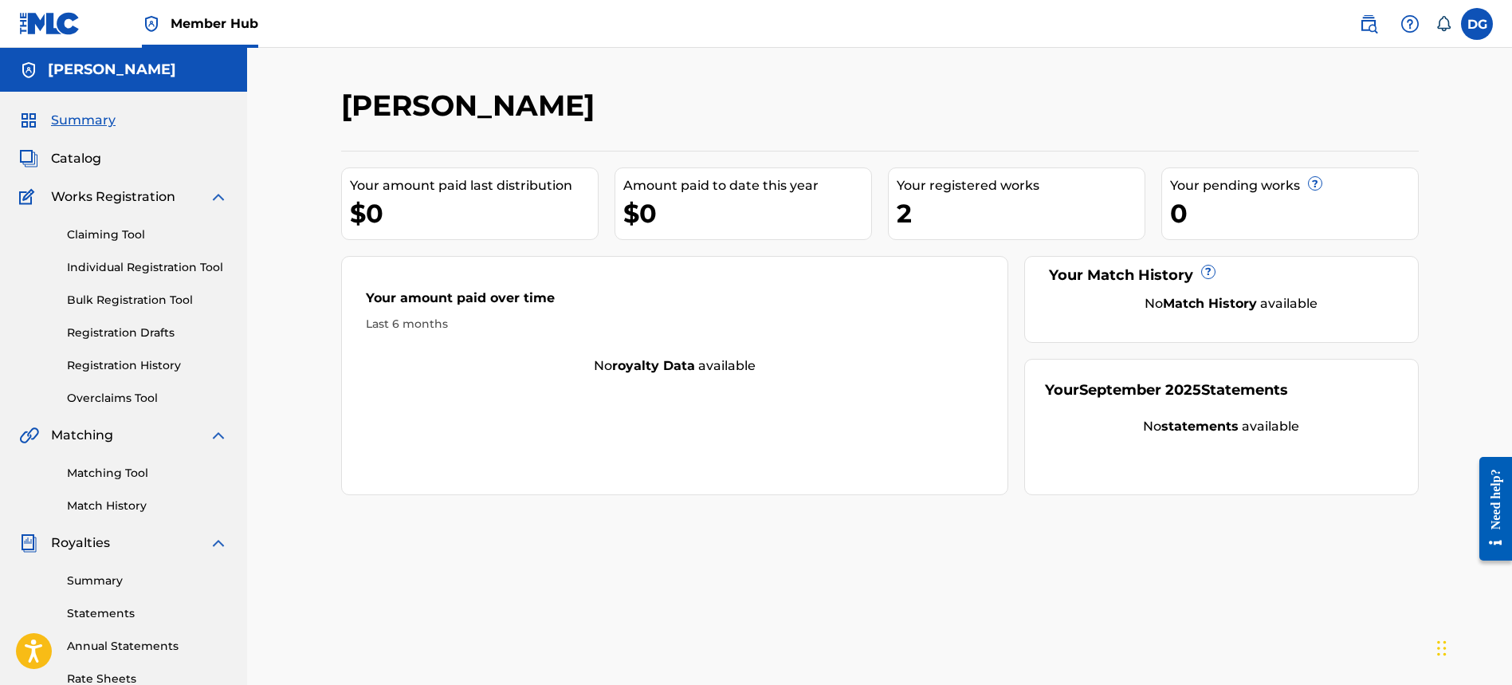
click at [105, 178] on div "Summary Catalog Works Registration Claiming Tool Individual Registration Tool B…" at bounding box center [123, 502] width 247 height 820
click at [103, 173] on div "Summary Catalog Works Registration Claiming Tool Individual Registration Tool B…" at bounding box center [123, 502] width 247 height 820
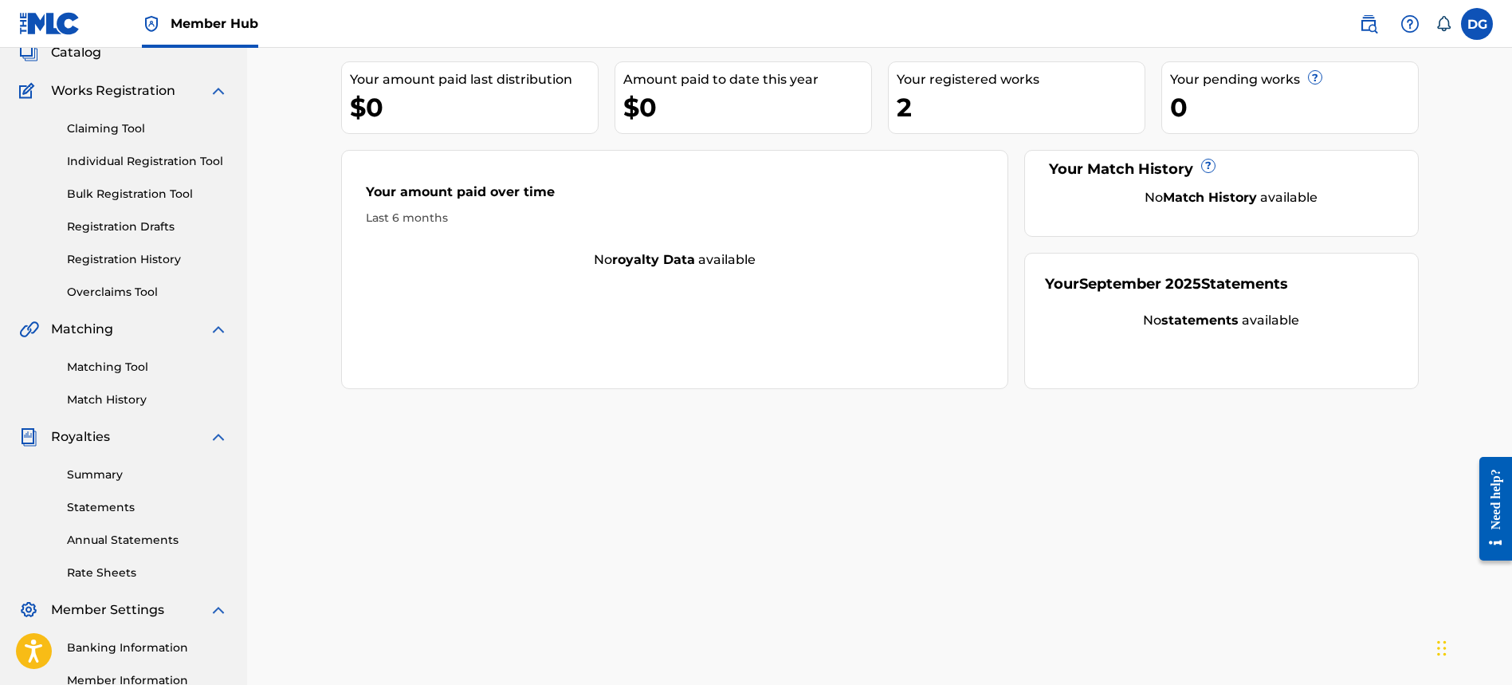
scroll to position [91, 0]
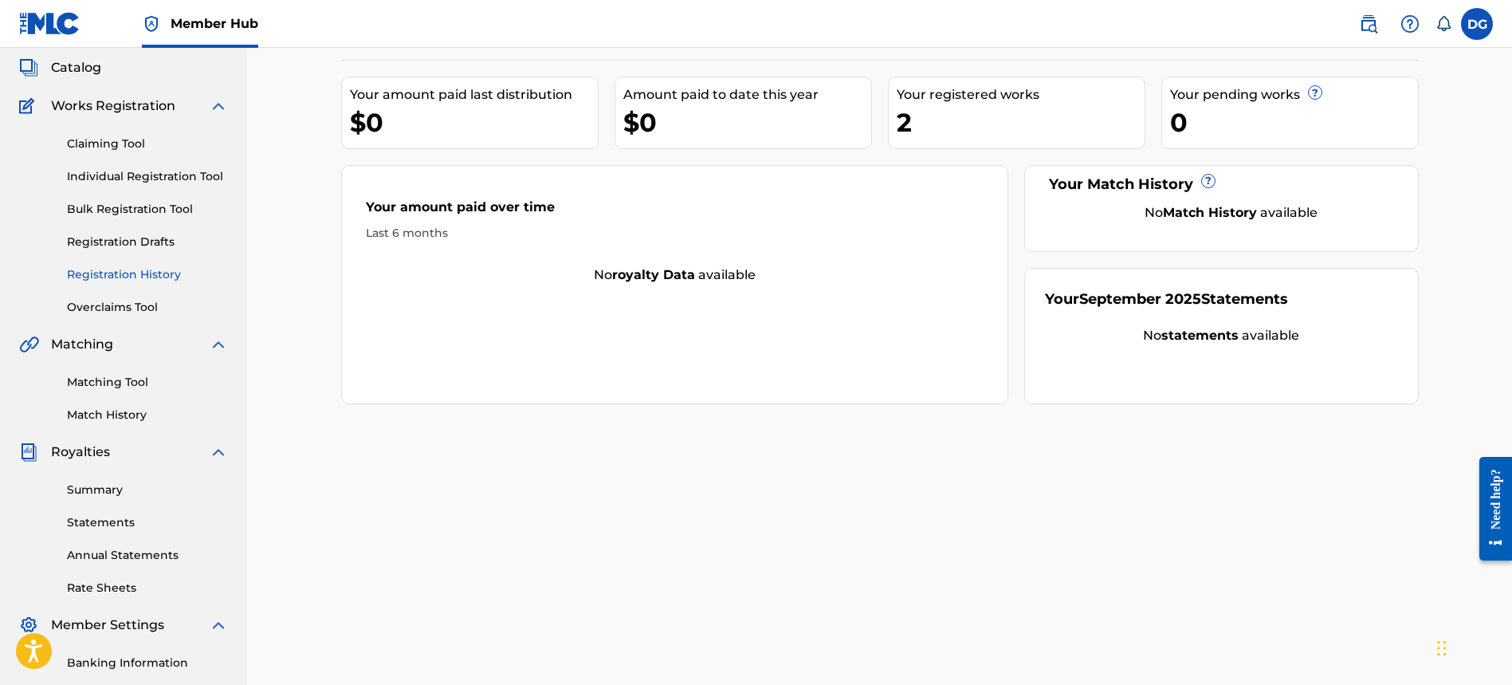
click at [144, 268] on link "Registration History" at bounding box center [147, 274] width 161 height 17
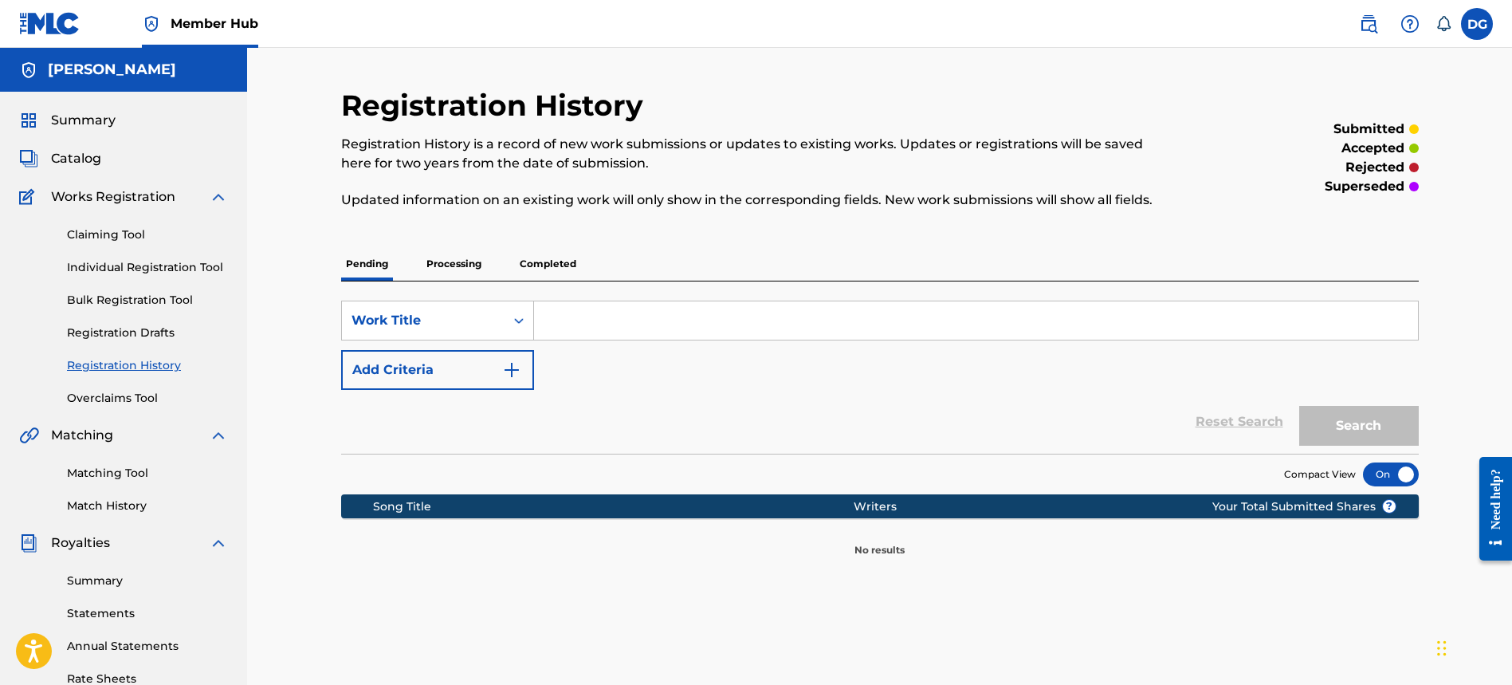
click at [442, 265] on p "Processing" at bounding box center [454, 263] width 65 height 33
click at [541, 267] on p "Completed" at bounding box center [548, 263] width 66 height 33
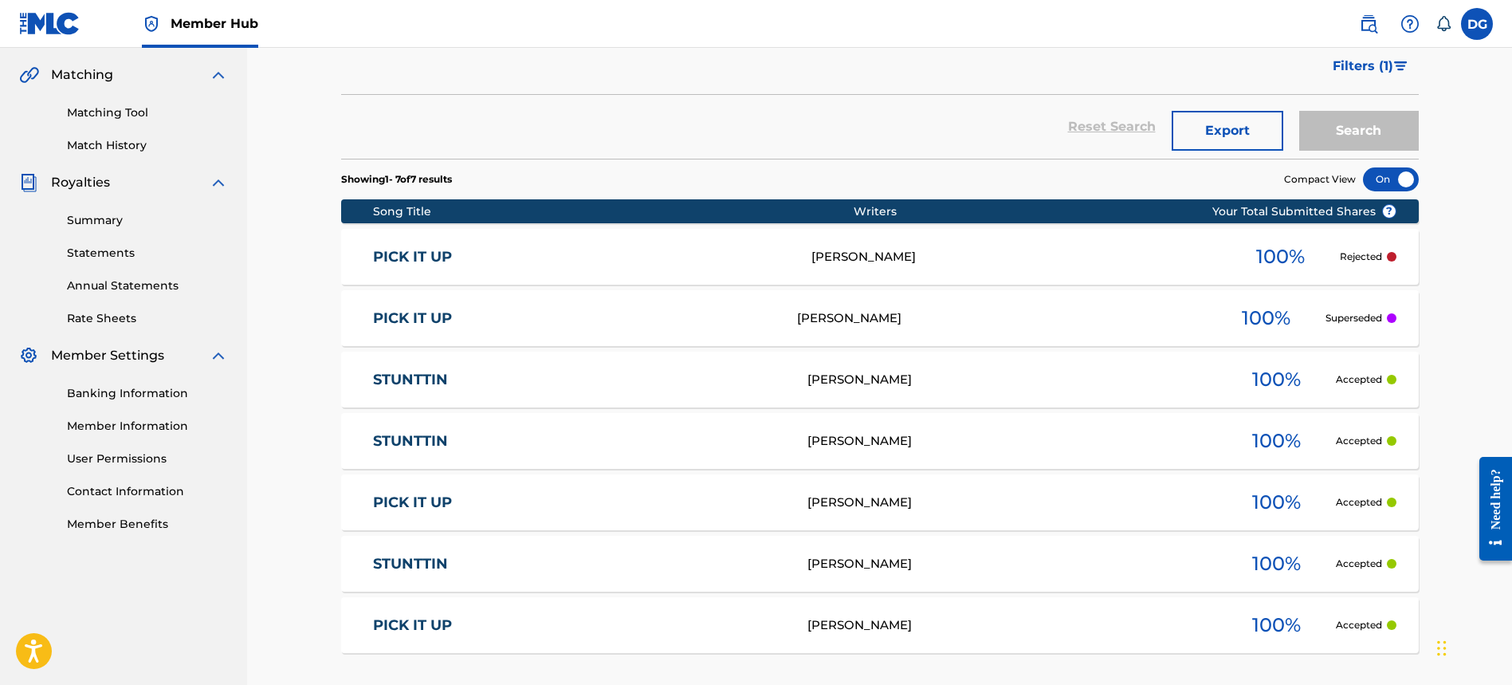
scroll to position [303, 0]
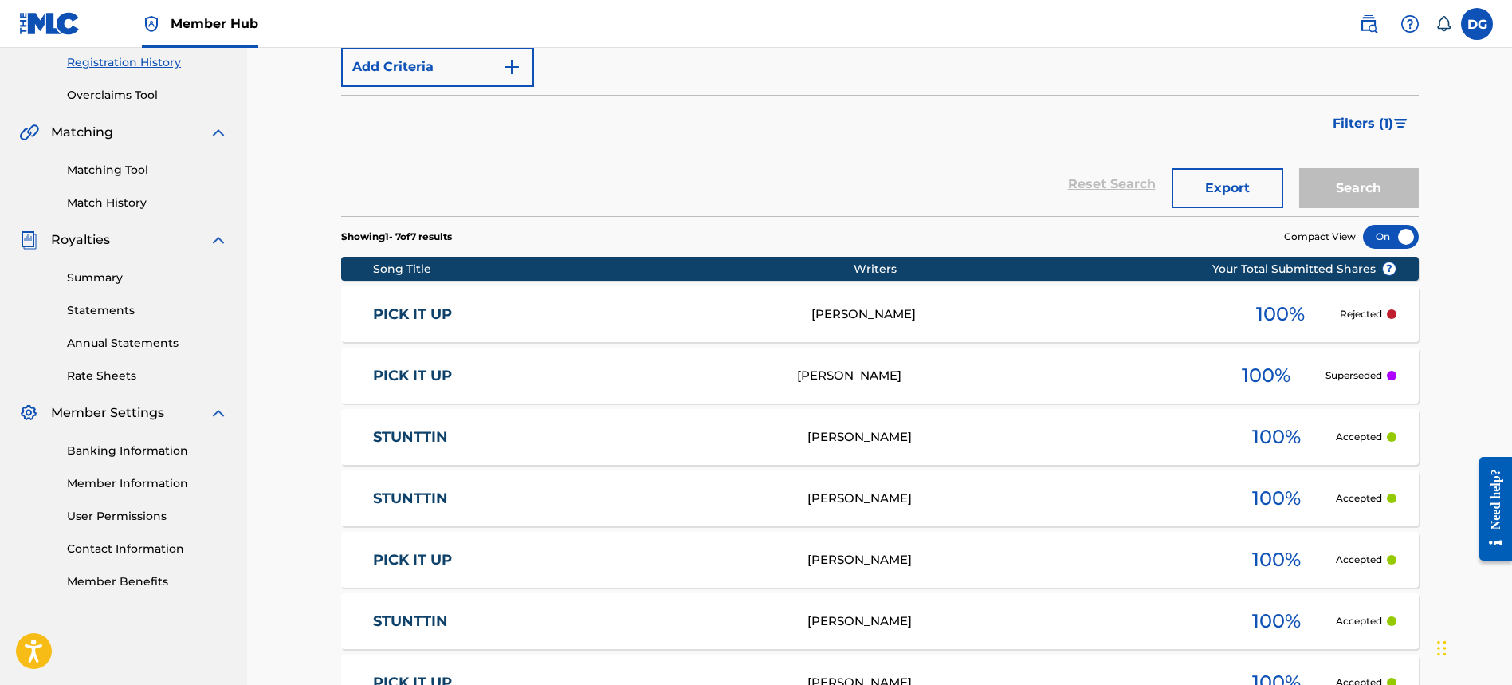
click at [1060, 428] on div "DAMONI GLADDEN" at bounding box center [1012, 437] width 410 height 18
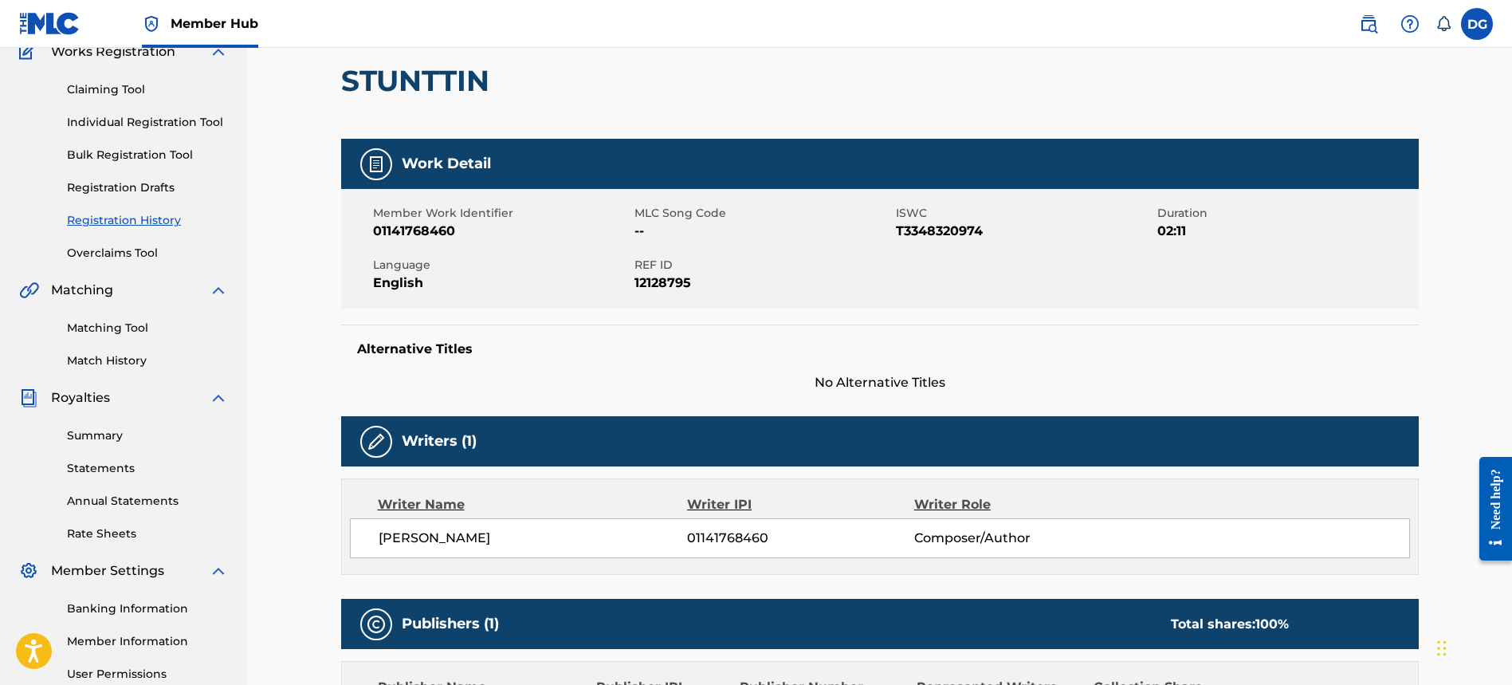
scroll to position [93, 0]
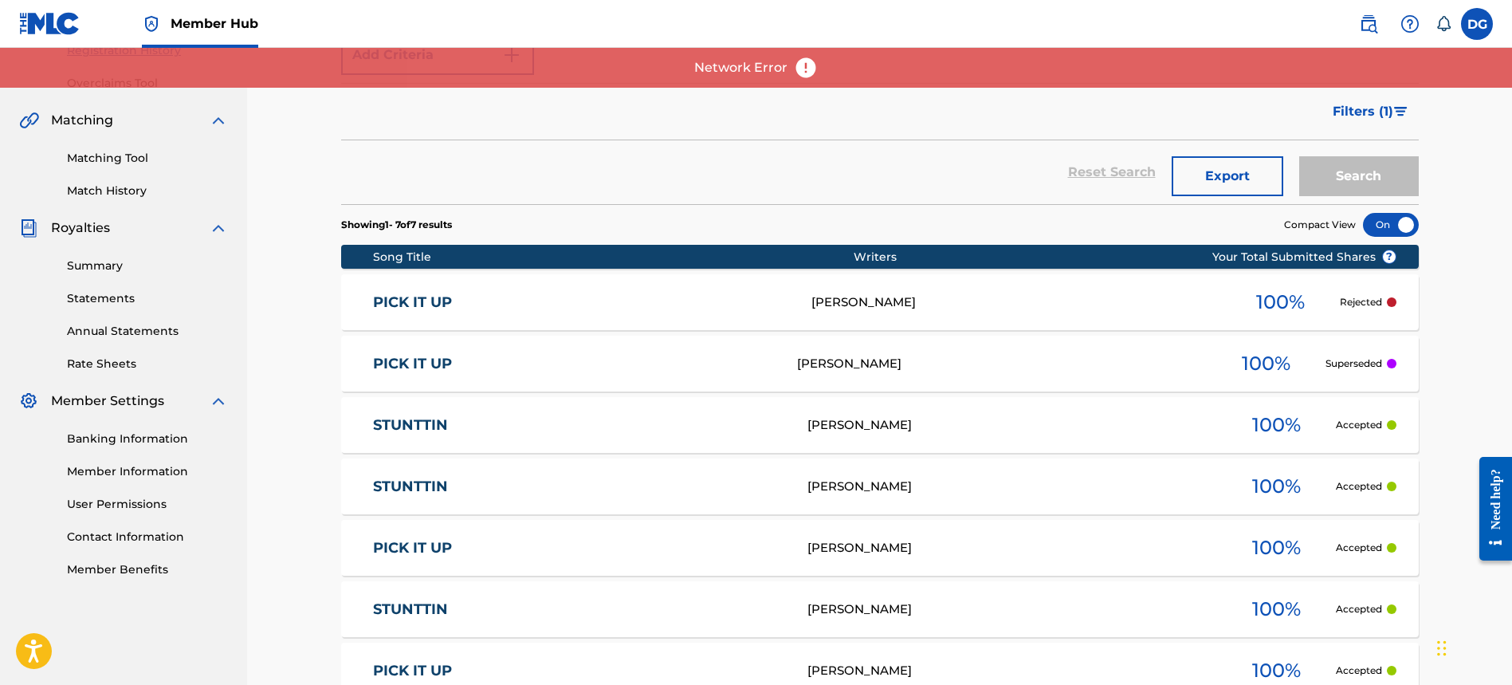
scroll to position [318, 0]
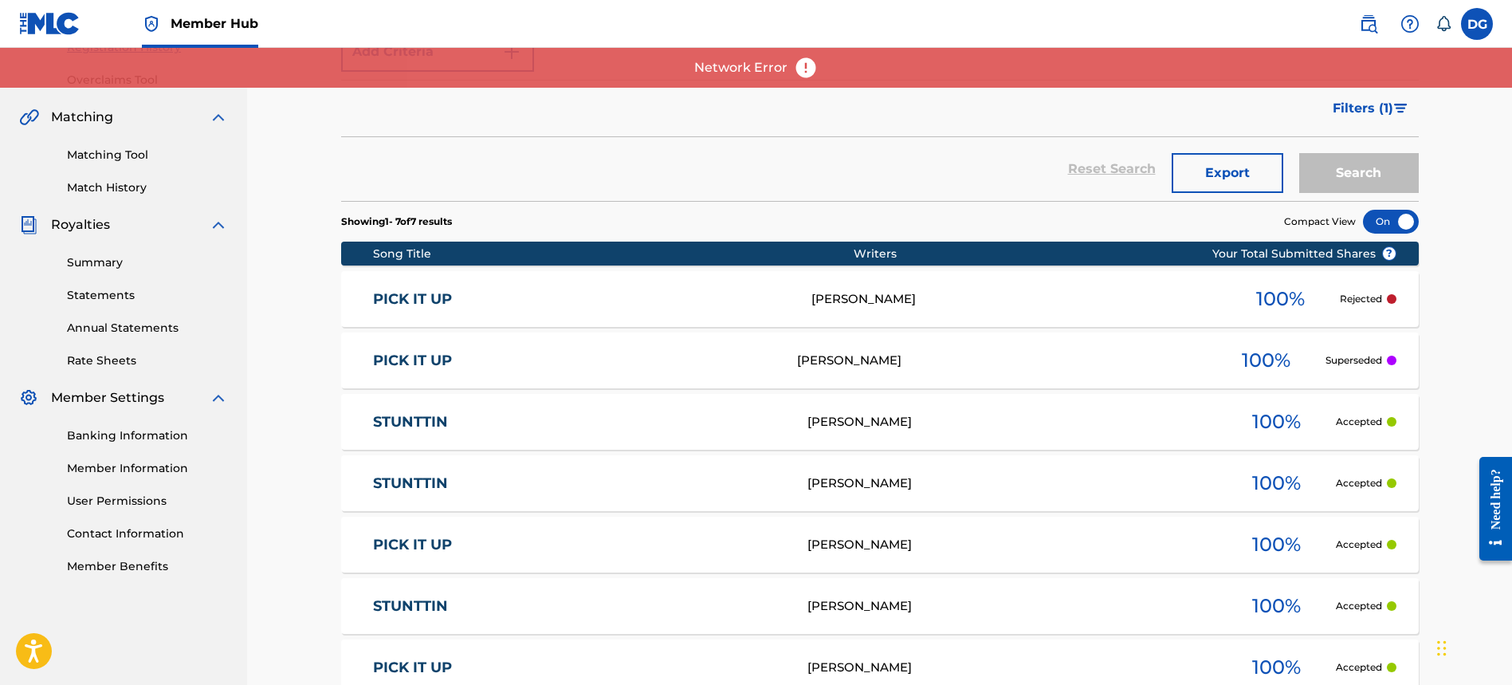
click at [892, 310] on div "PICK IT UP PO8G2J DAMONI GLADDEN 100 % Rejected" at bounding box center [879, 299] width 1077 height 56
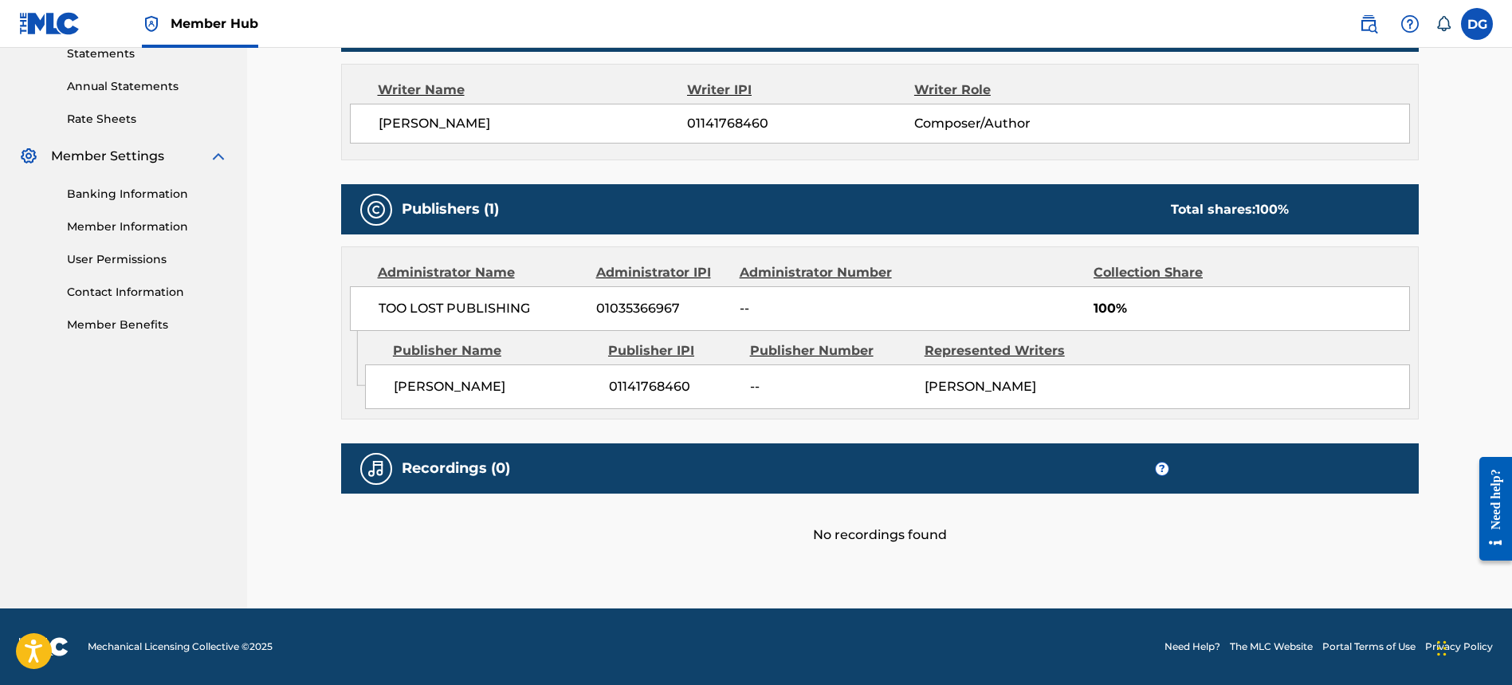
scroll to position [230, 0]
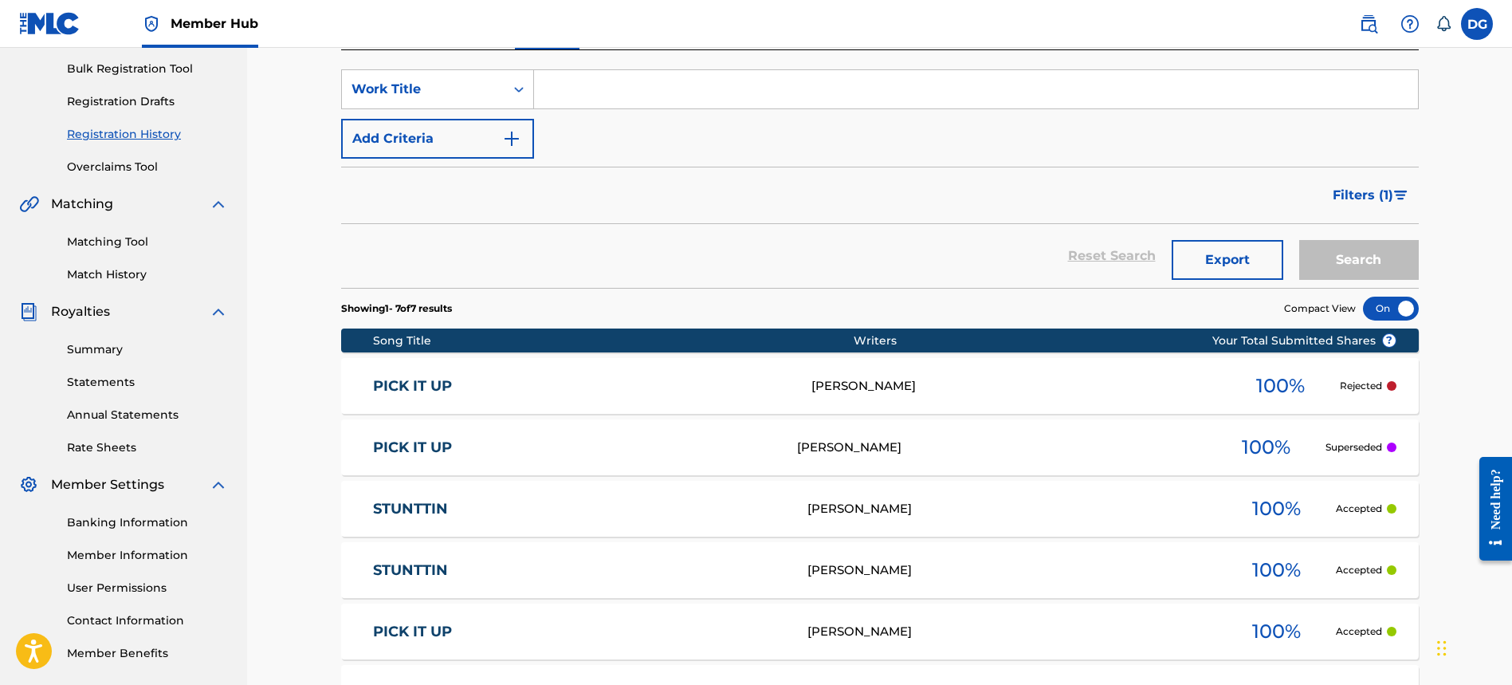
scroll to position [257, 0]
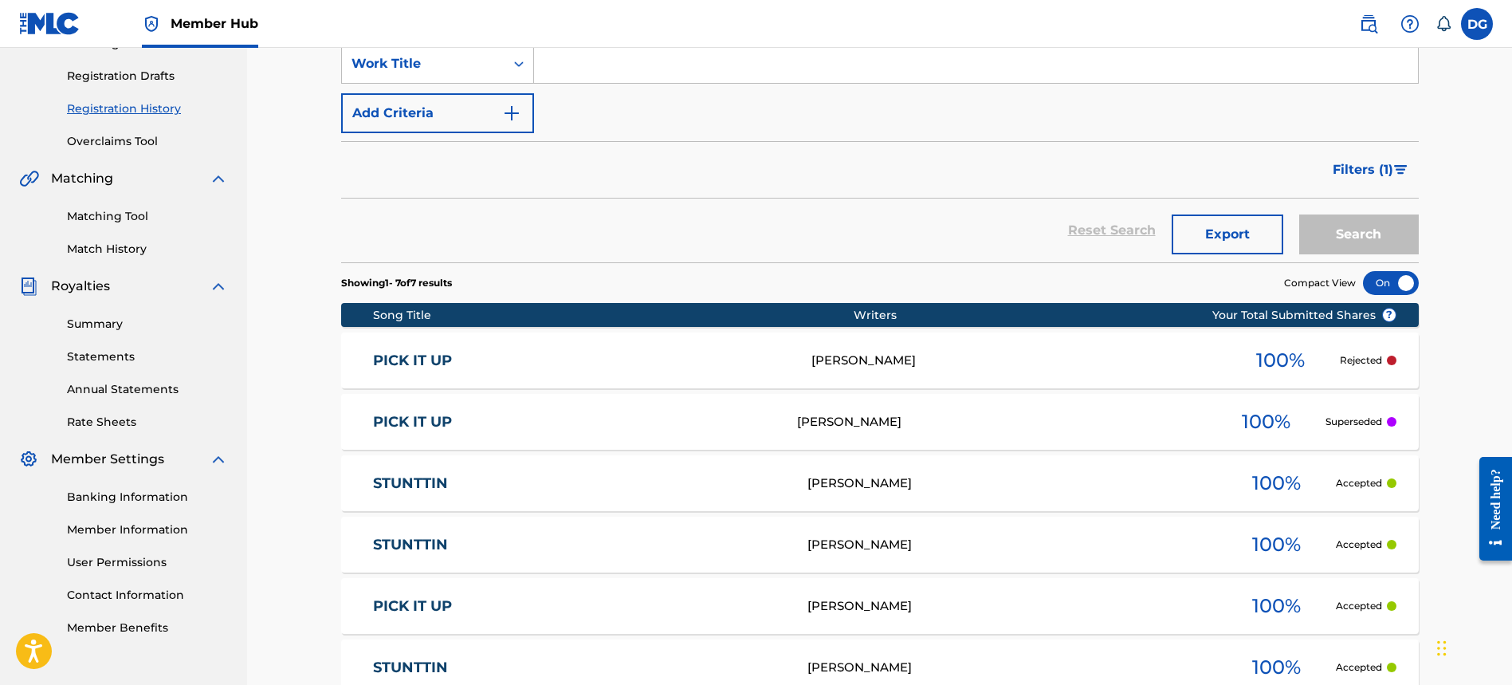
click at [501, 601] on link "PICK IT UP" at bounding box center [579, 606] width 413 height 18
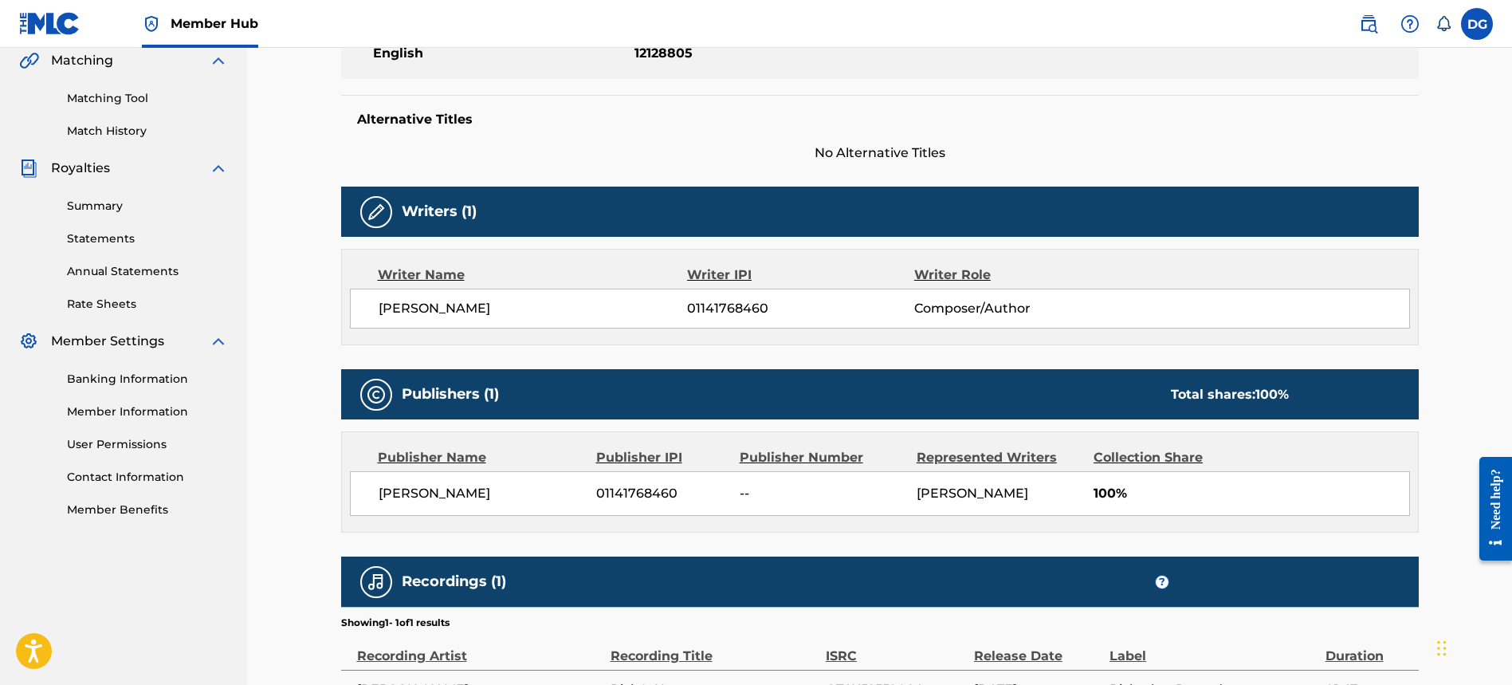
scroll to position [540, 0]
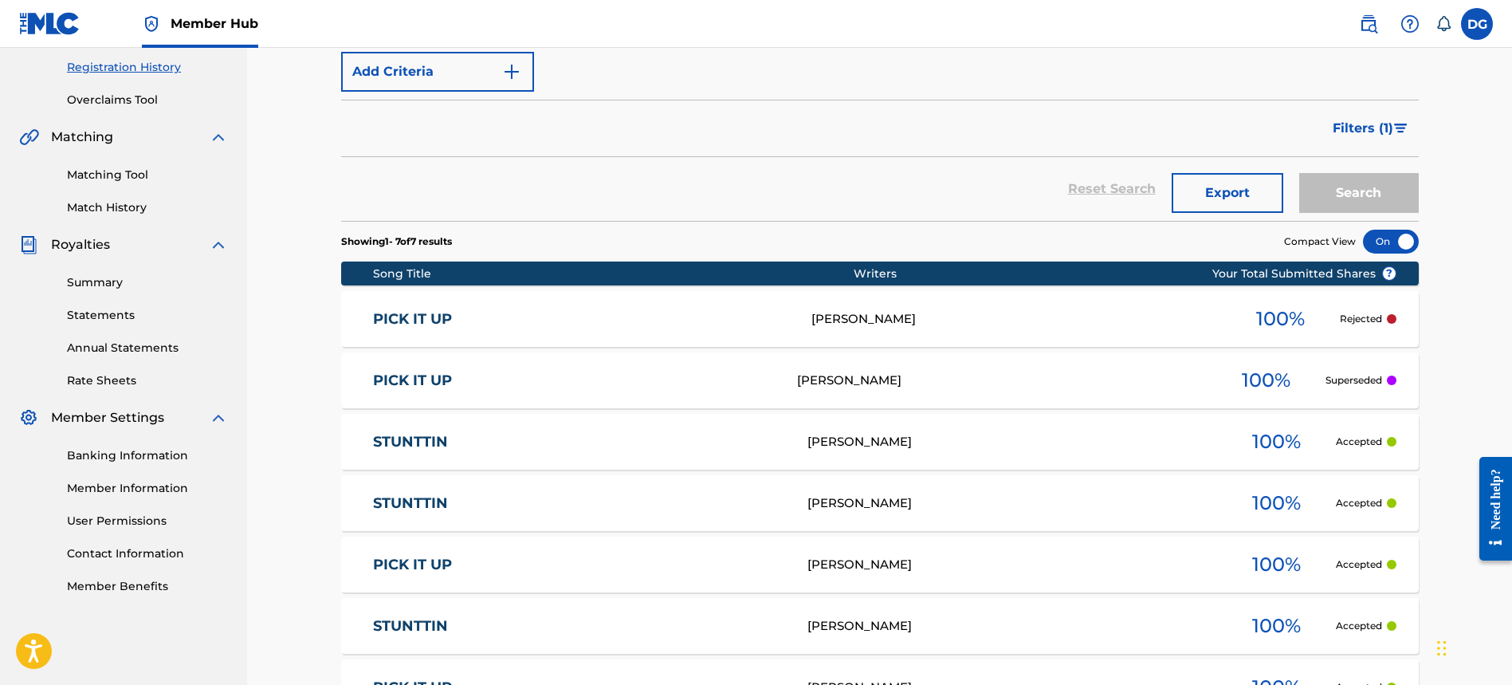
scroll to position [299, 0]
